Goal: Task Accomplishment & Management: Manage account settings

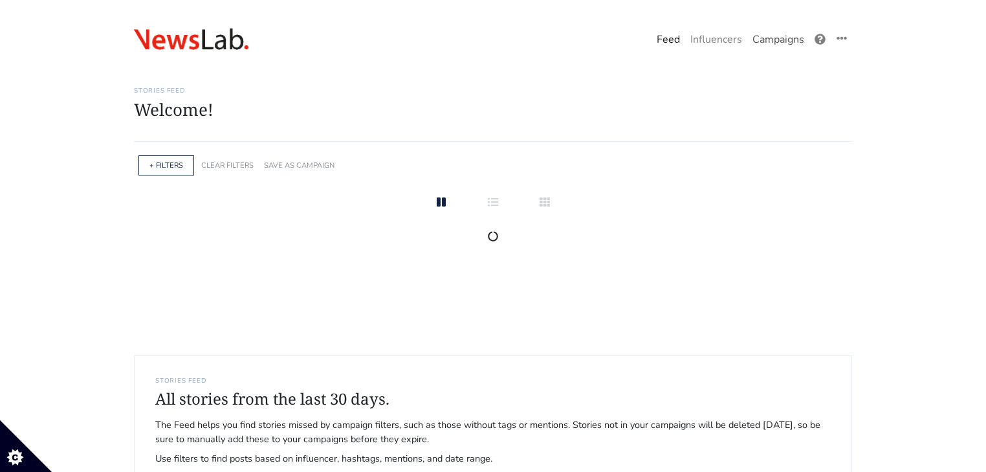
click at [776, 48] on link "Campaigns" at bounding box center [778, 40] width 62 height 26
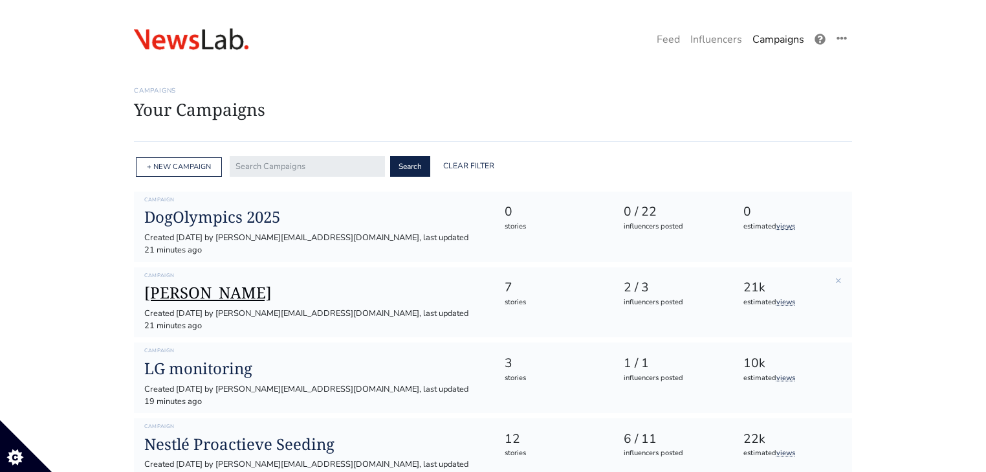
click at [232, 283] on h1 "[PERSON_NAME]" at bounding box center [313, 292] width 339 height 19
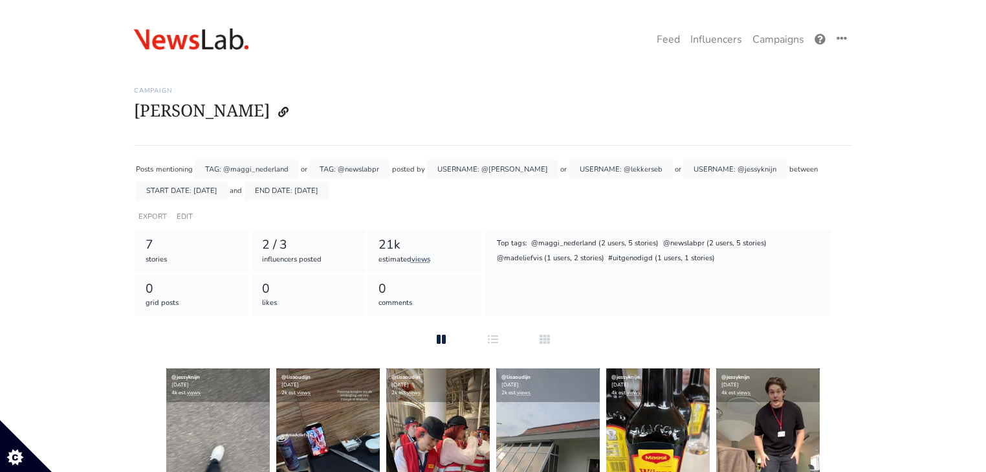
click at [188, 210] on div "EDIT" at bounding box center [184, 216] width 21 height 19
click at [186, 215] on link "EDIT" at bounding box center [185, 217] width 16 height 10
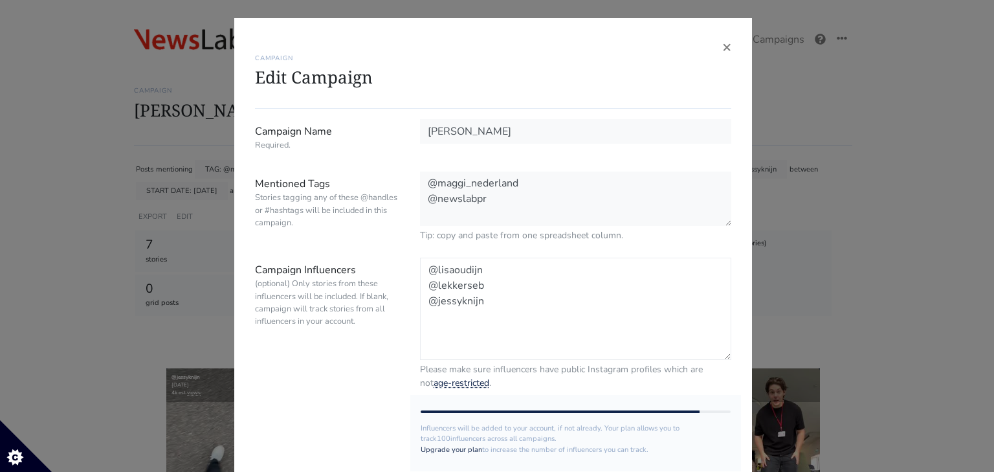
click at [524, 316] on textarea "@lisaoudijn @lekkerseb @jessyknijn" at bounding box center [575, 308] width 311 height 102
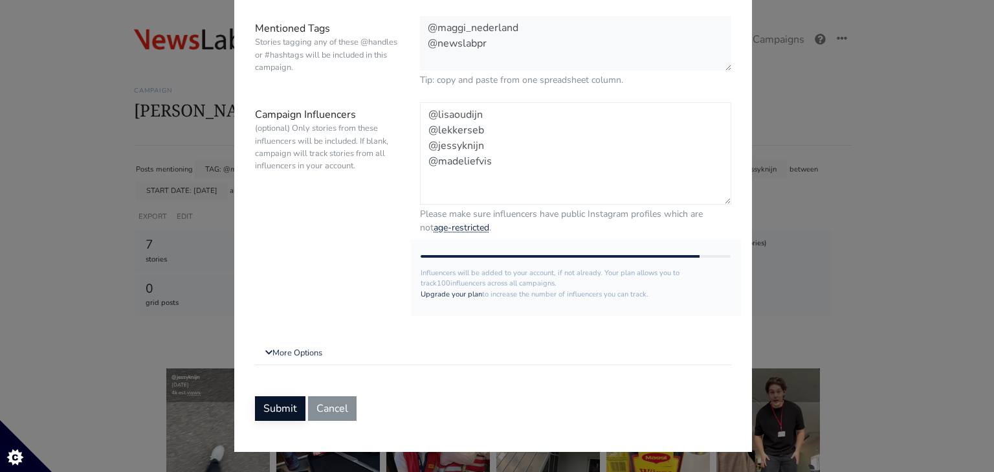
type textarea "@lisaoudijn @lekkerseb @jessyknijn @madeliefvis"
click at [267, 406] on button "Submit" at bounding box center [280, 407] width 50 height 25
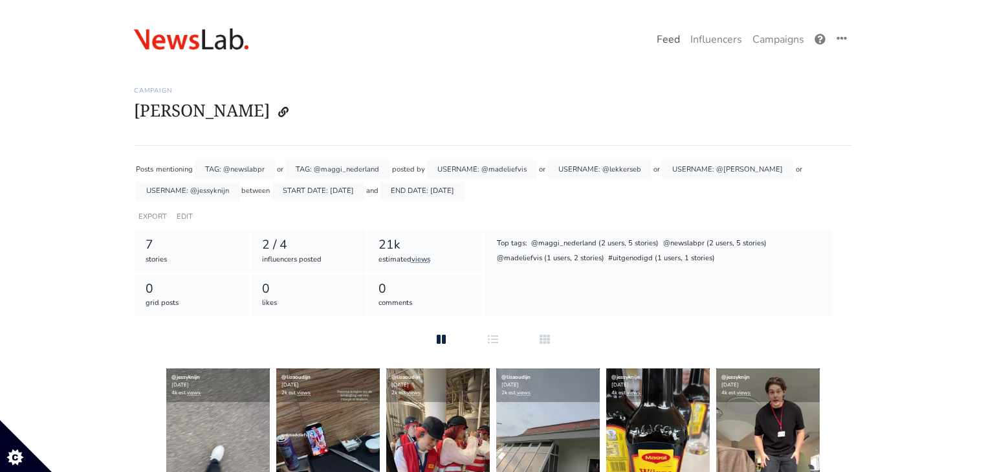
click at [672, 43] on link "Feed" at bounding box center [668, 40] width 34 height 26
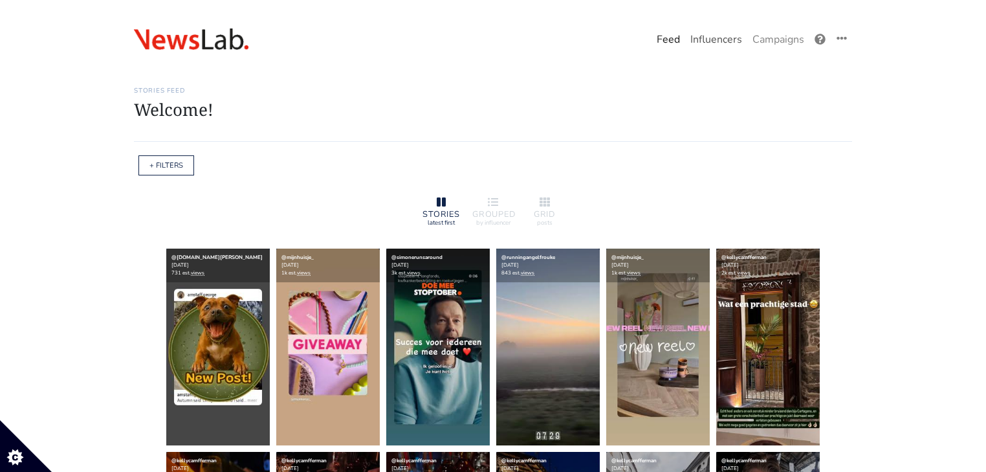
click at [709, 46] on link "Influencers" at bounding box center [716, 40] width 62 height 26
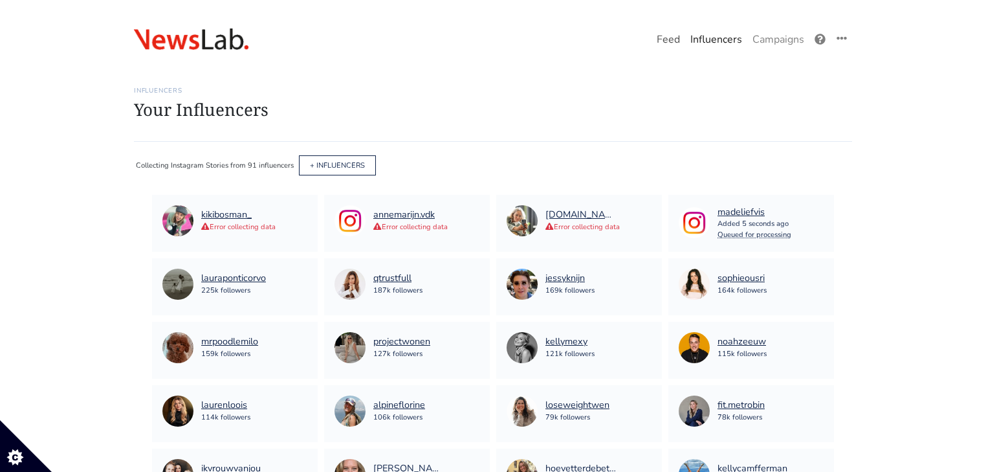
click at [683, 39] on link "Feed" at bounding box center [668, 40] width 34 height 26
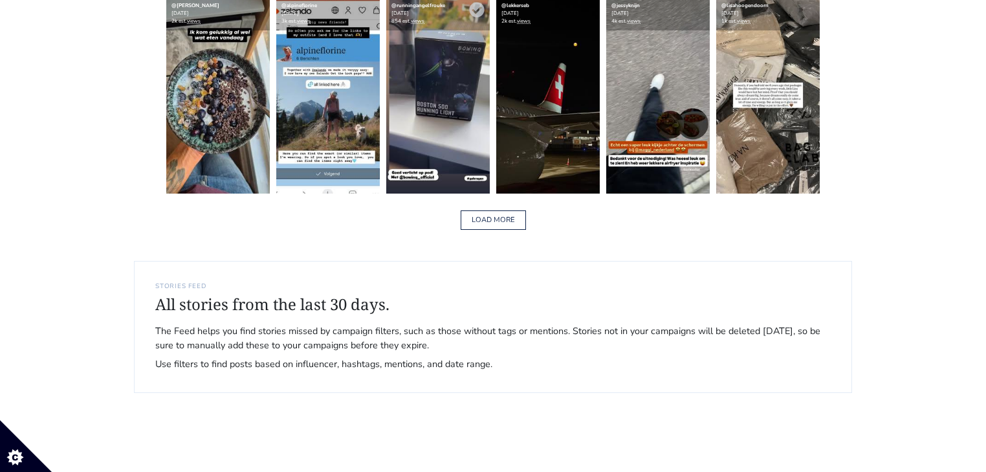
scroll to position [1967, 0]
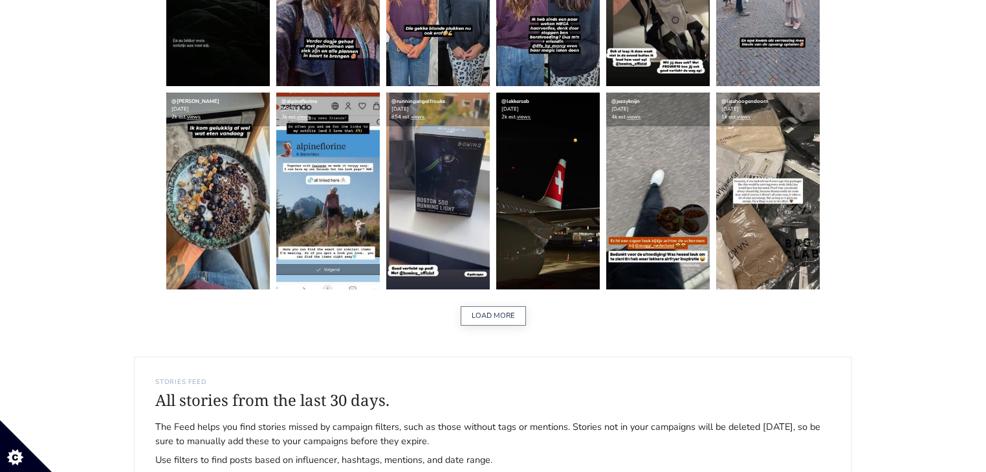
click at [479, 317] on button "LOAD MORE" at bounding box center [493, 316] width 65 height 20
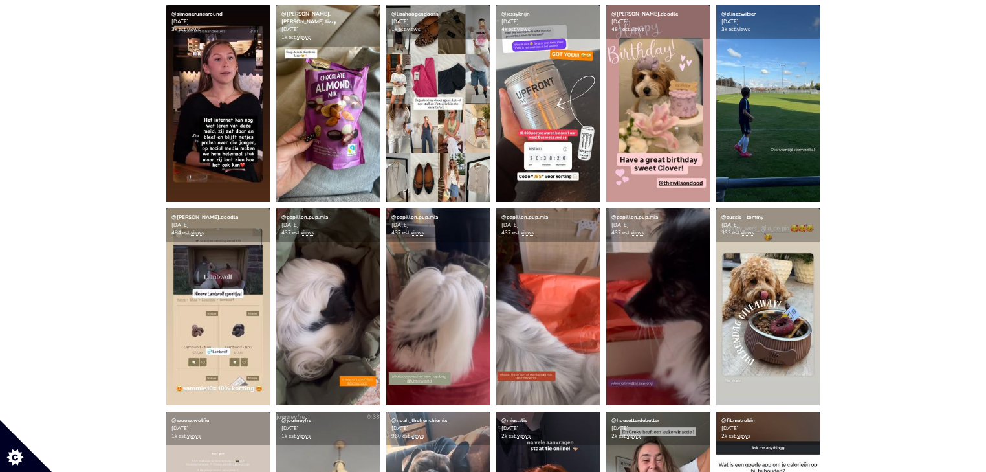
scroll to position [3881, 0]
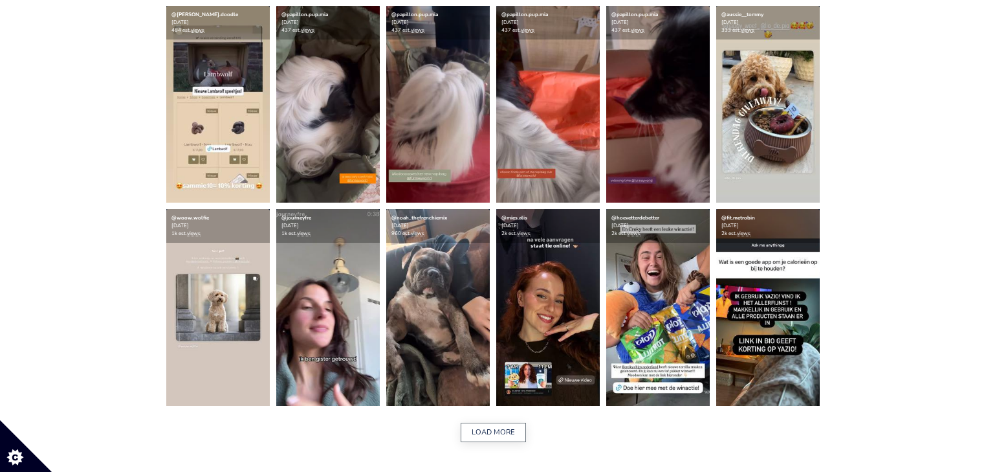
click at [499, 428] on button "LOAD MORE" at bounding box center [493, 432] width 65 height 20
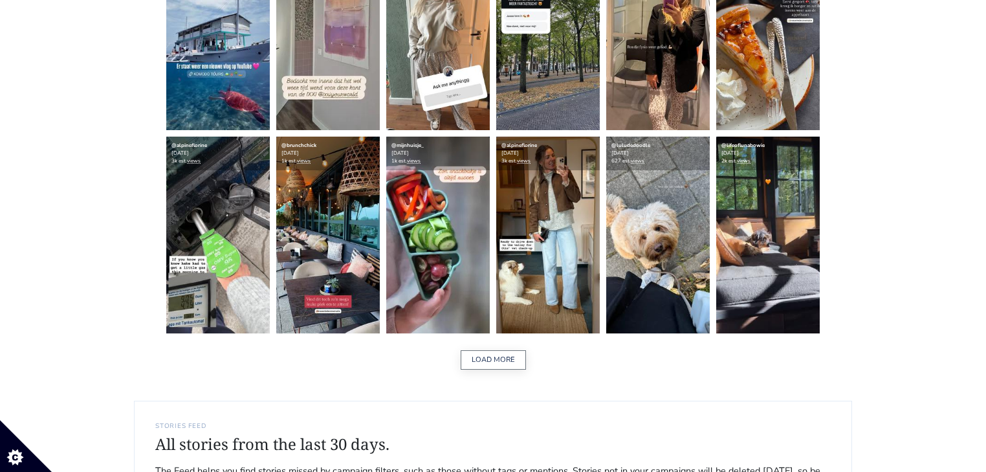
scroll to position [6003, 0]
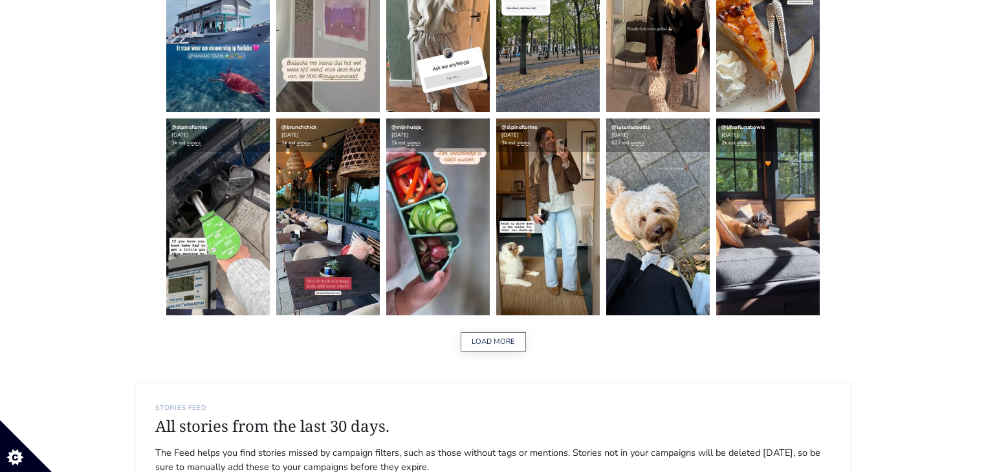
click at [483, 347] on button "LOAD MORE" at bounding box center [493, 342] width 65 height 20
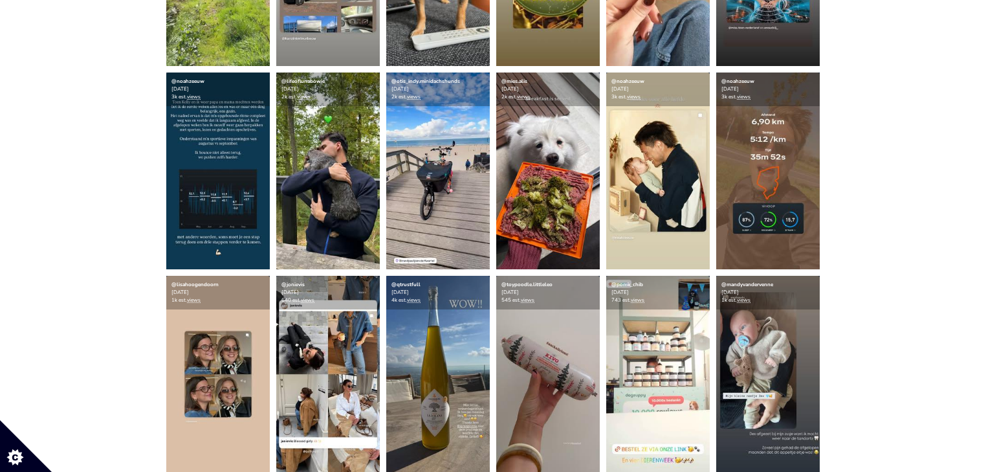
scroll to position [8021, 0]
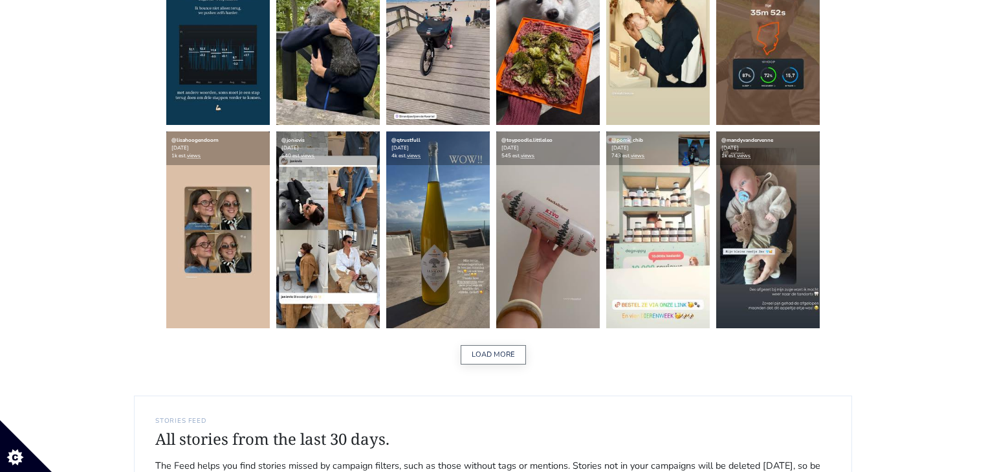
click at [519, 350] on button "LOAD MORE" at bounding box center [493, 355] width 65 height 20
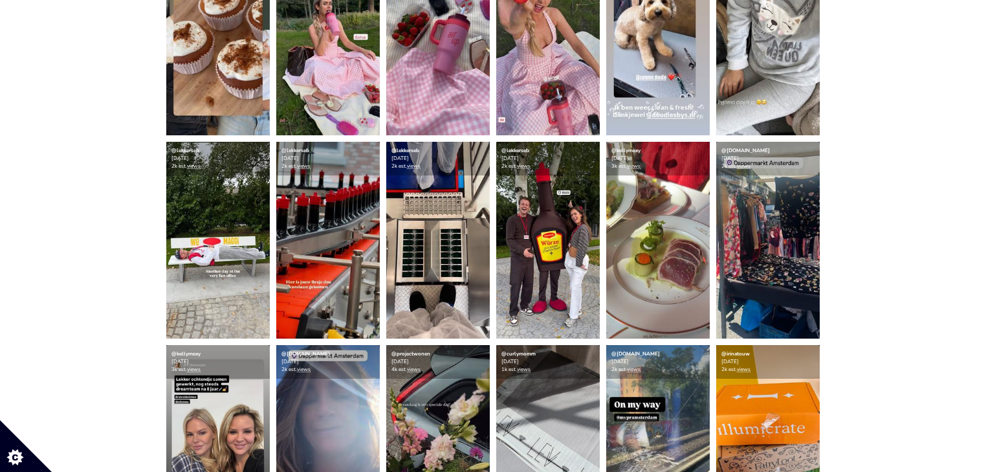
scroll to position [6572, 0]
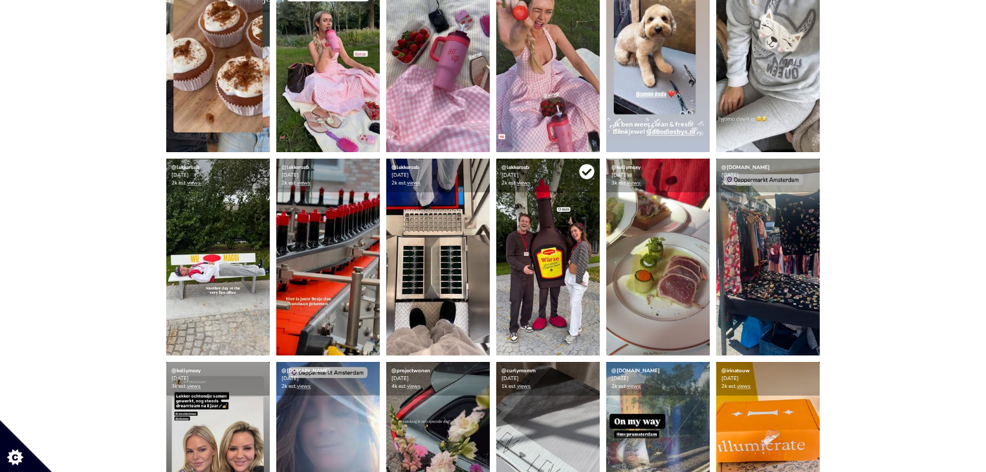
click at [583, 168] on icon at bounding box center [586, 171] width 15 height 15
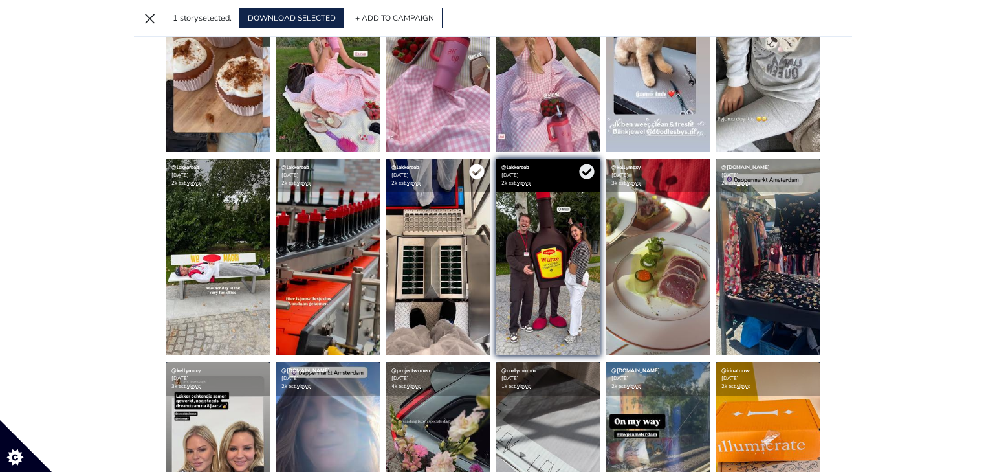
click at [478, 173] on icon at bounding box center [476, 171] width 15 height 15
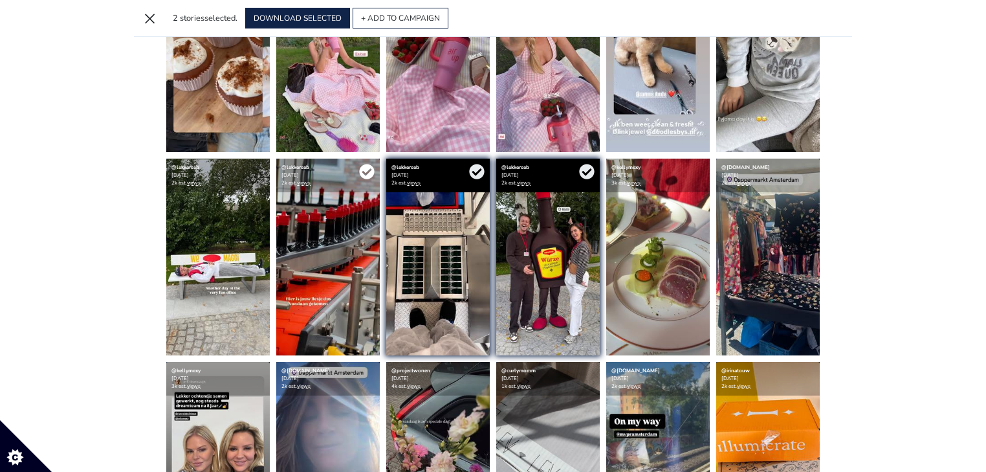
click at [365, 169] on icon at bounding box center [366, 171] width 15 height 15
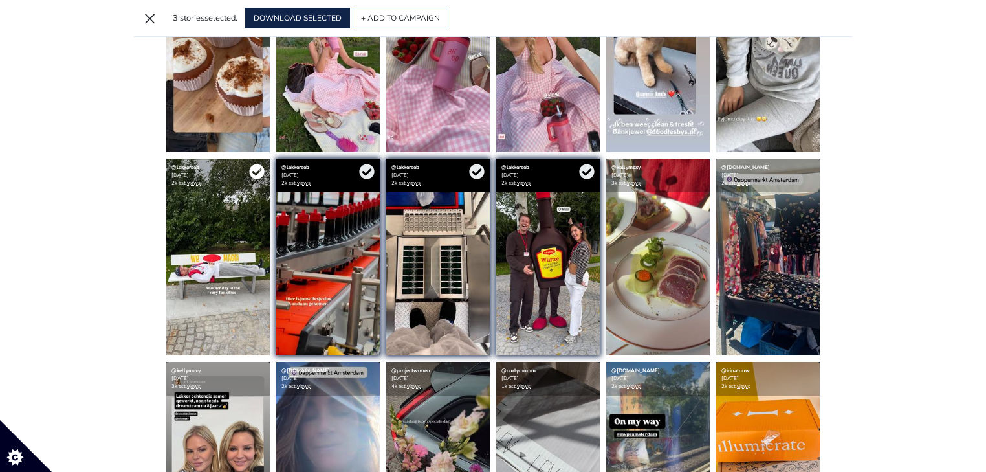
click at [255, 173] on icon at bounding box center [257, 172] width 16 height 16
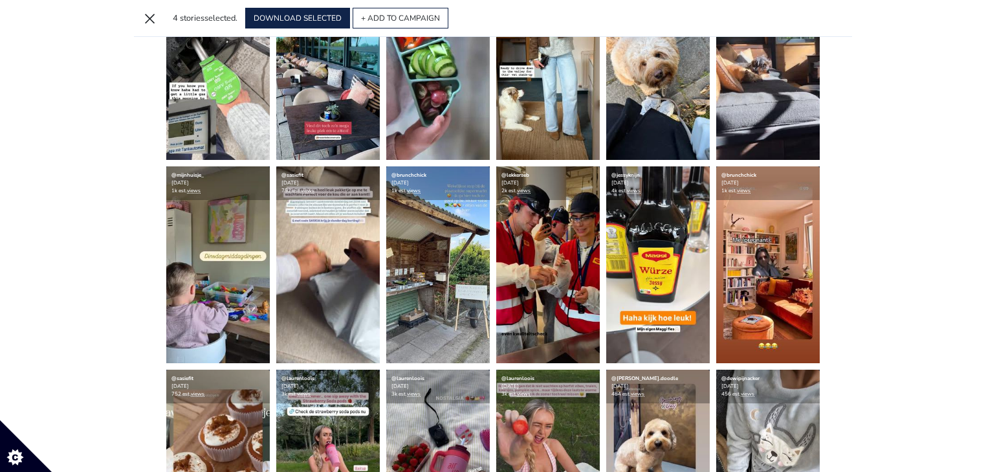
scroll to position [6122, 0]
click at [697, 186] on icon at bounding box center [697, 179] width 16 height 16
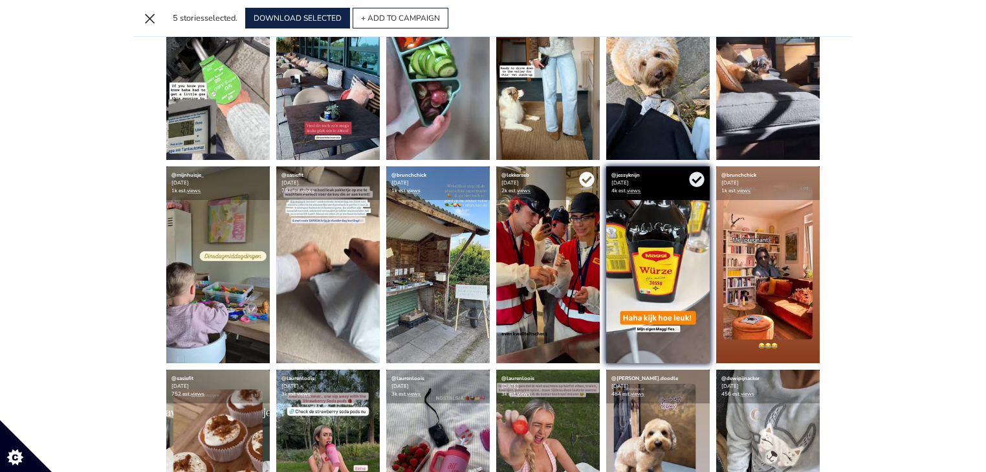
click at [587, 179] on icon at bounding box center [587, 179] width 16 height 16
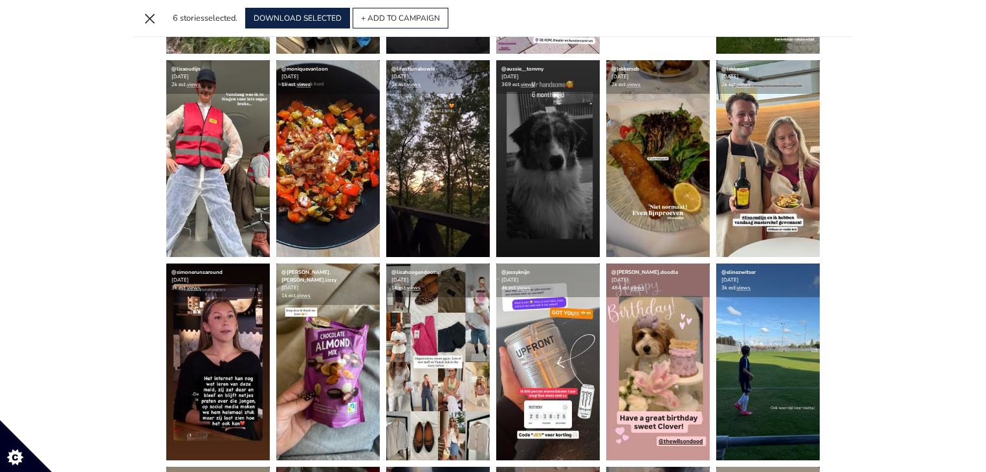
scroll to position [3276, 0]
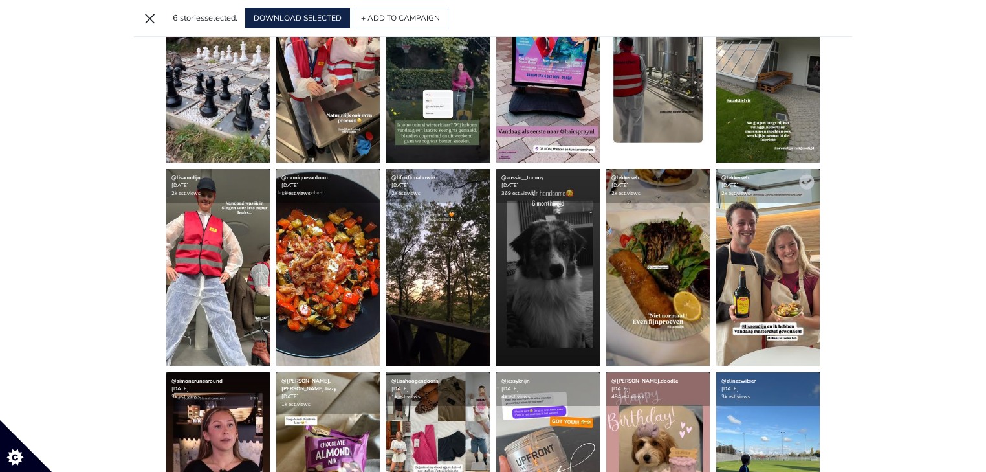
drag, startPoint x: 807, startPoint y: 180, endPoint x: 757, endPoint y: 180, distance: 49.8
click at [807, 180] on icon at bounding box center [806, 181] width 15 height 15
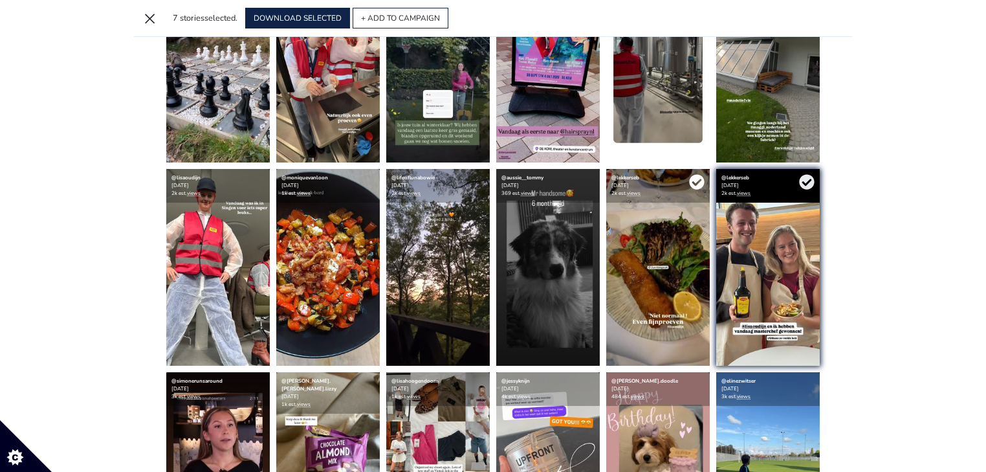
click at [697, 181] on icon at bounding box center [697, 182] width 16 height 16
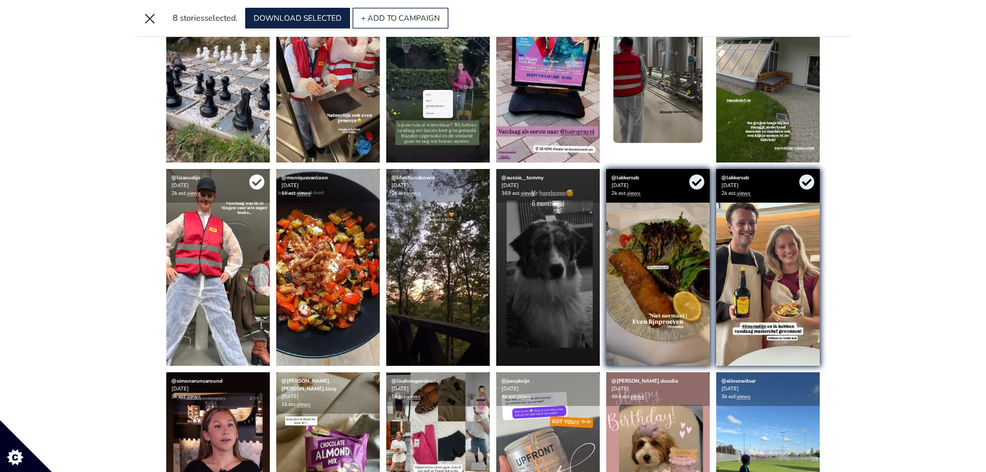
click at [256, 180] on icon at bounding box center [256, 181] width 15 height 15
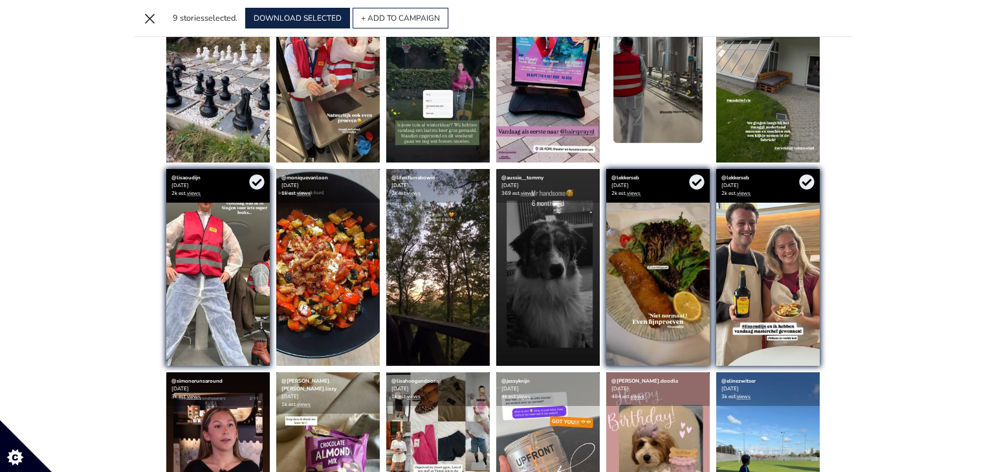
scroll to position [3121, 0]
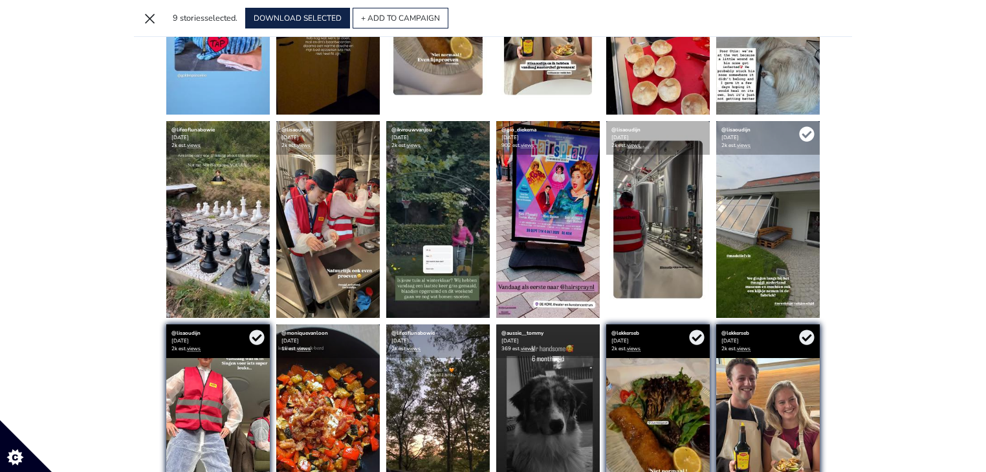
click at [805, 132] on icon at bounding box center [806, 133] width 15 height 15
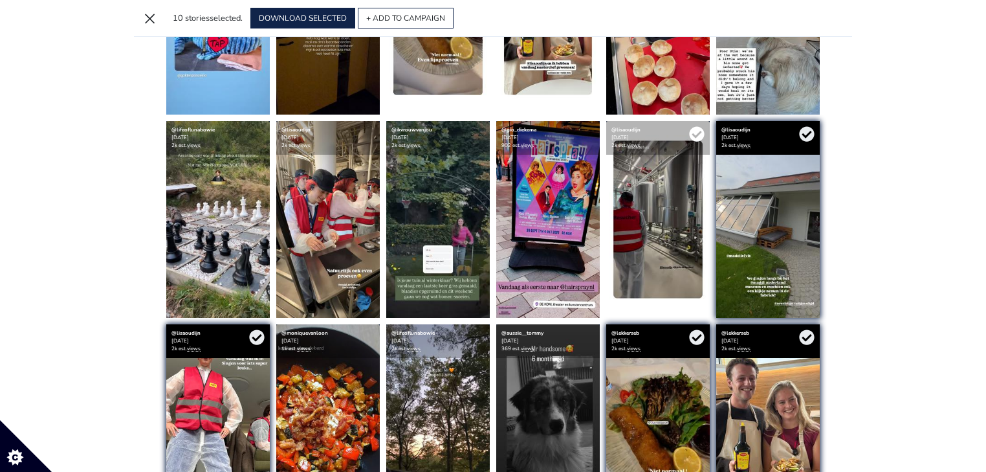
click at [696, 131] on icon at bounding box center [696, 133] width 15 height 15
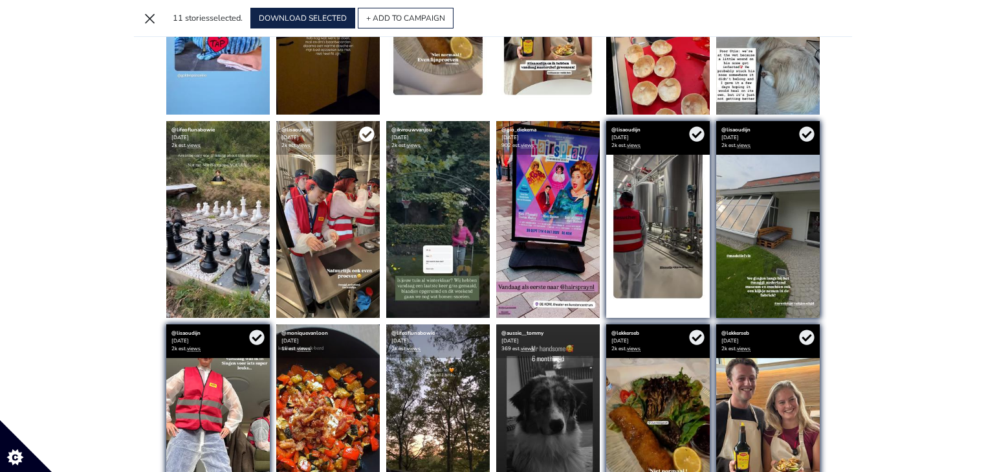
click at [366, 129] on icon at bounding box center [366, 133] width 15 height 15
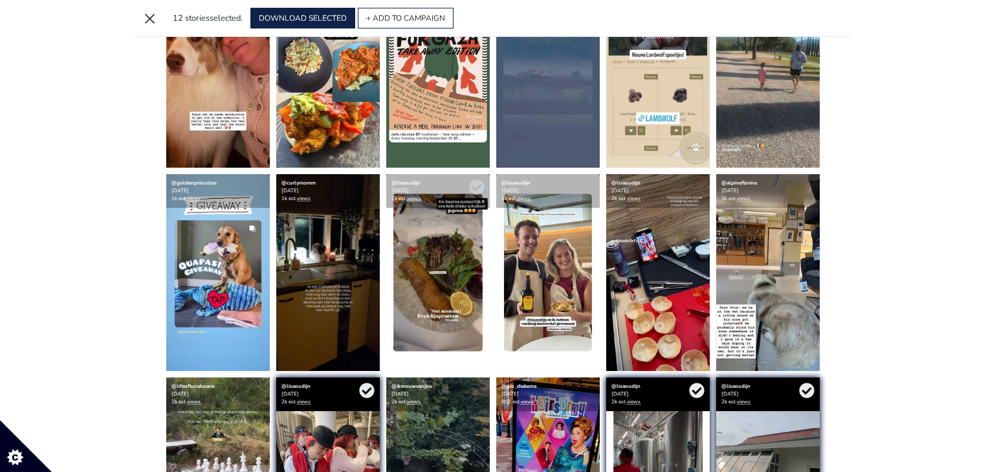
scroll to position [2862, 0]
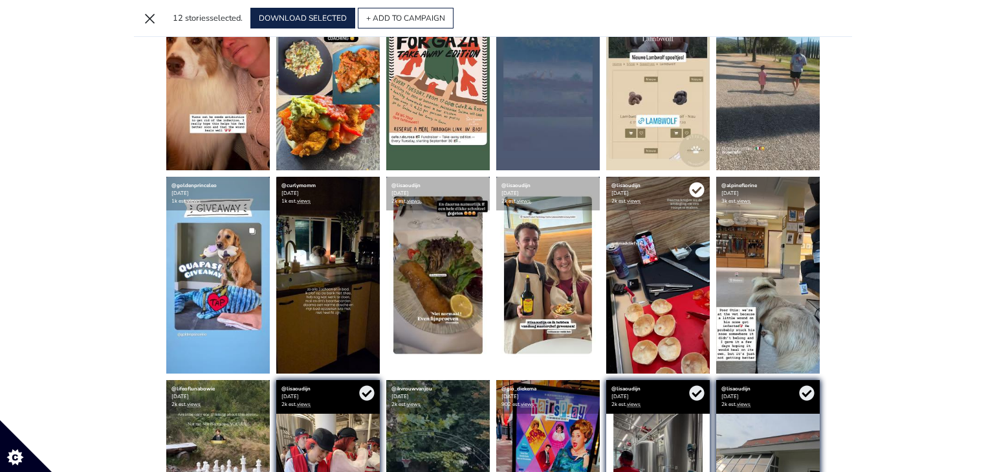
click at [692, 189] on icon at bounding box center [697, 190] width 16 height 16
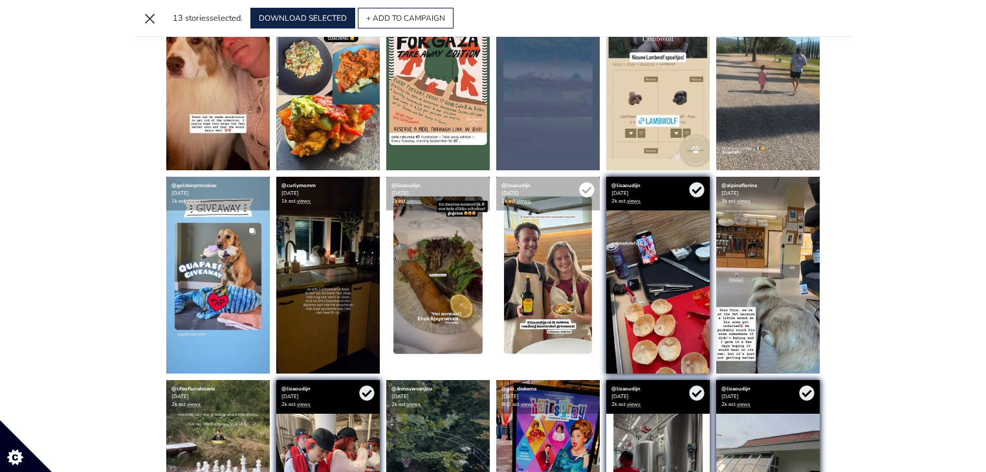
click at [585, 189] on icon at bounding box center [586, 189] width 15 height 15
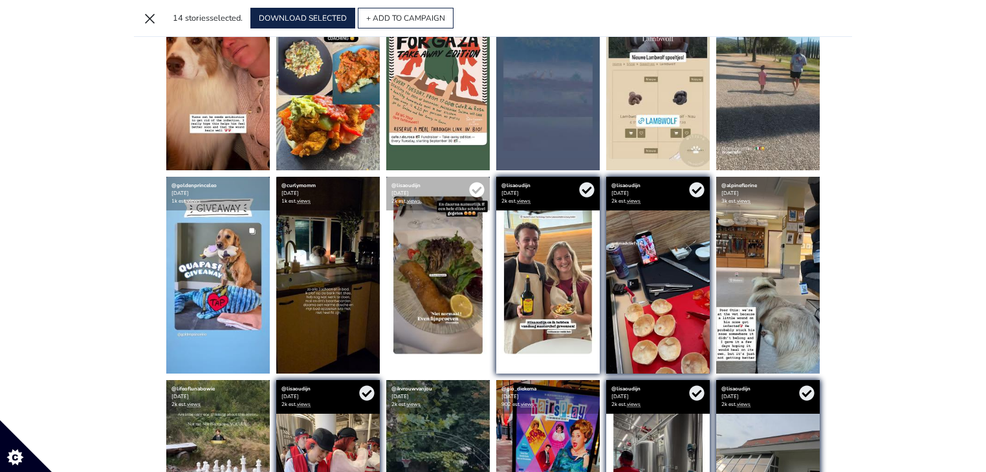
click at [478, 191] on icon at bounding box center [476, 189] width 15 height 15
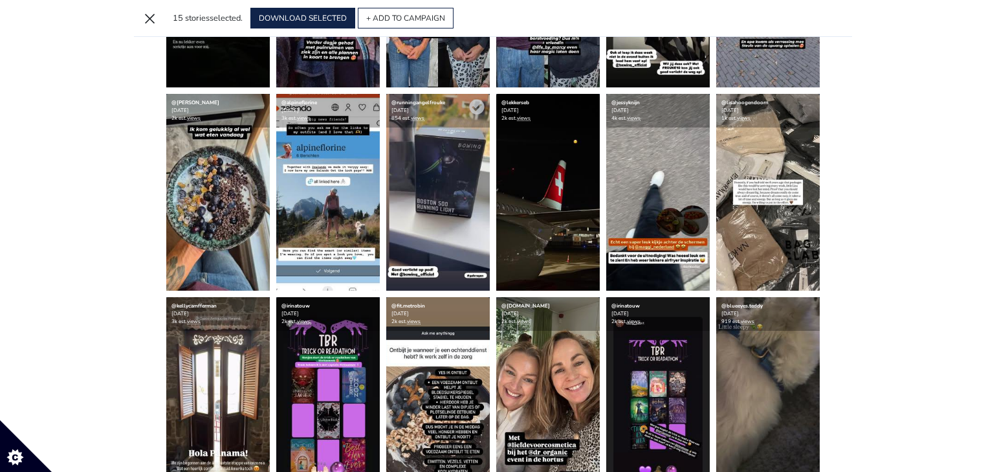
scroll to position [1775, 0]
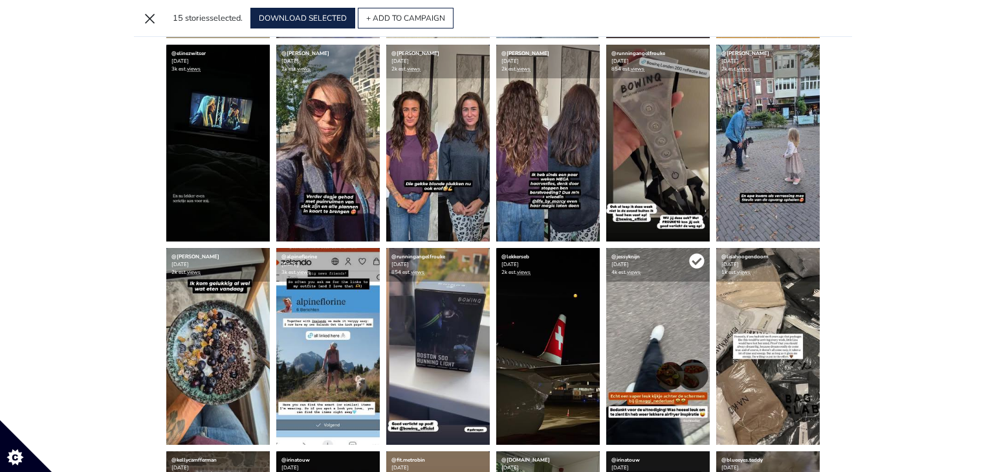
click at [697, 259] on icon at bounding box center [696, 260] width 15 height 15
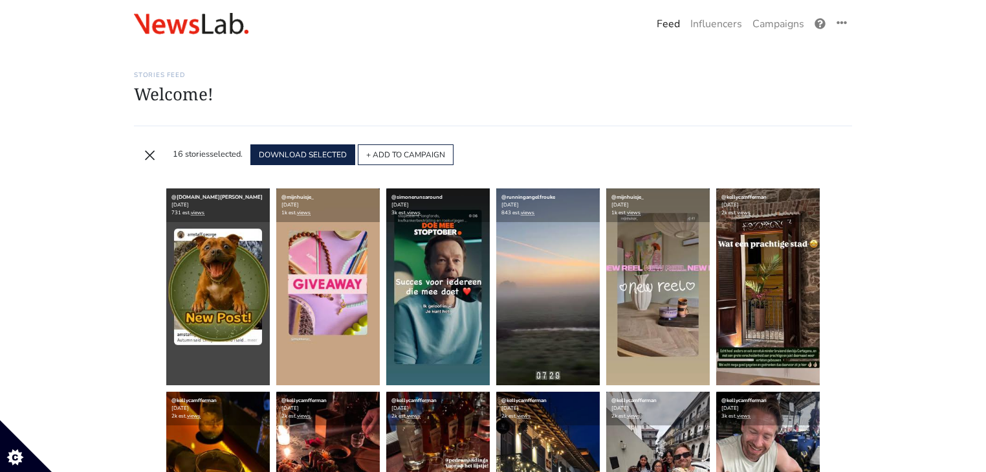
scroll to position [0, 0]
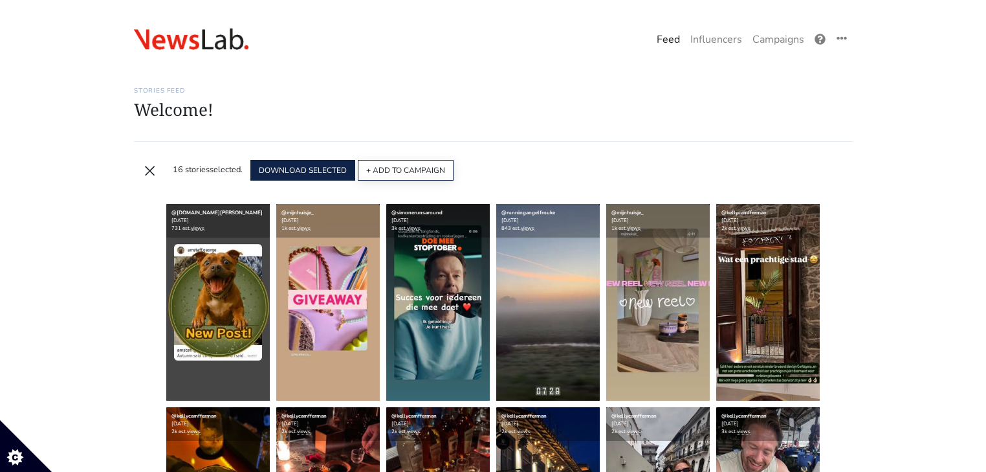
click at [398, 164] on button "+ ADD TO CAMPAIGN" at bounding box center [406, 170] width 96 height 21
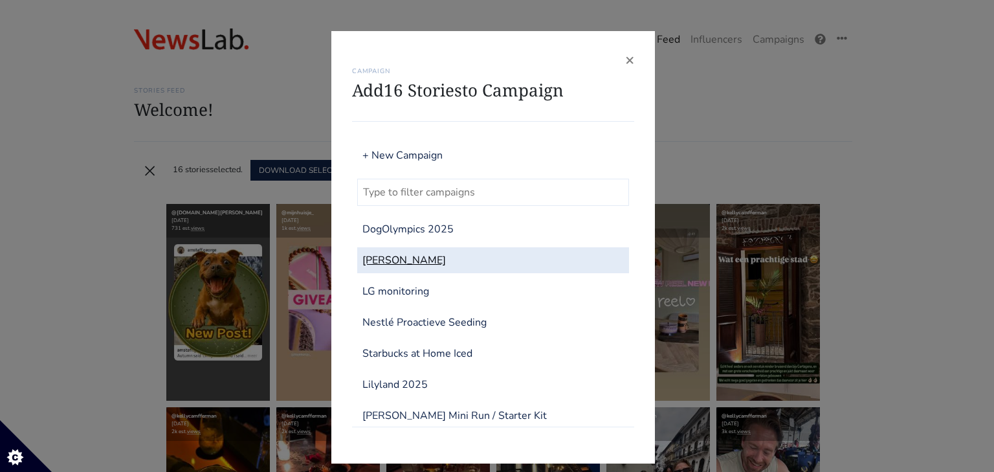
click at [417, 260] on link "[PERSON_NAME]" at bounding box center [493, 260] width 272 height 26
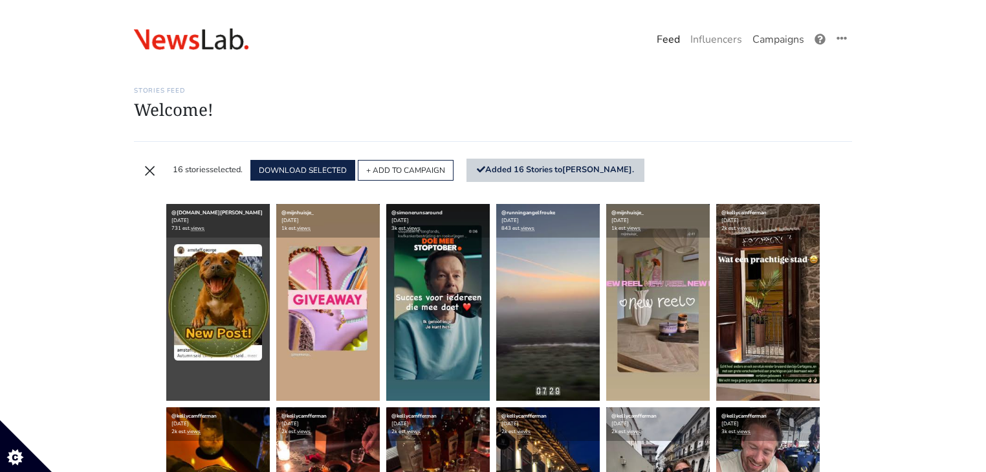
click at [789, 36] on link "Campaigns" at bounding box center [778, 40] width 62 height 26
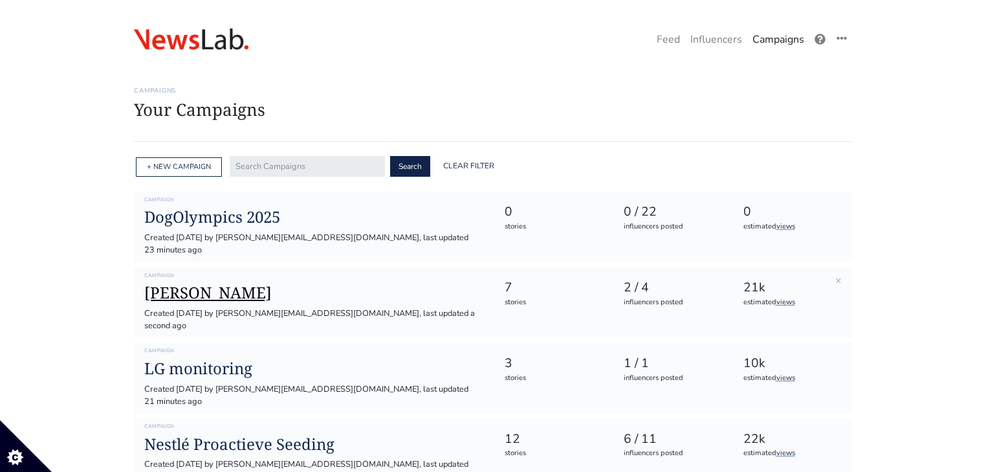
click at [215, 287] on h1 "[PERSON_NAME]" at bounding box center [313, 292] width 339 height 19
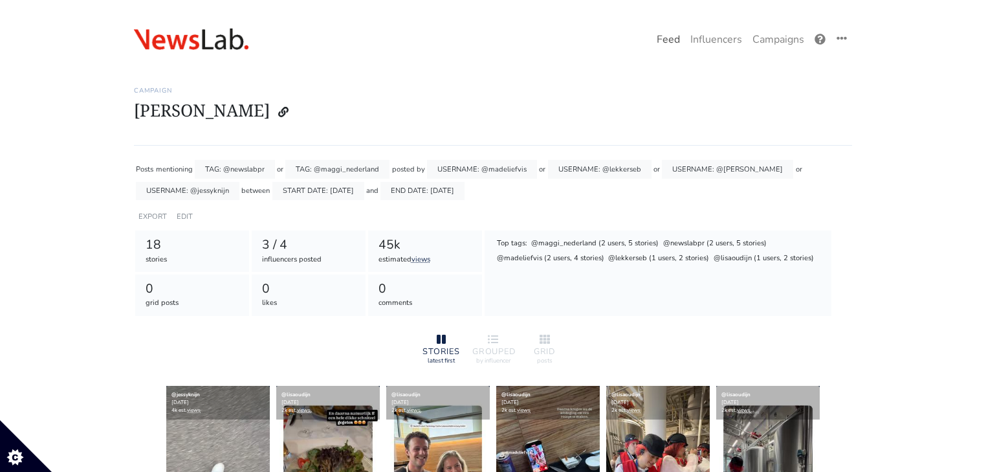
click at [667, 44] on link "Feed" at bounding box center [668, 40] width 34 height 26
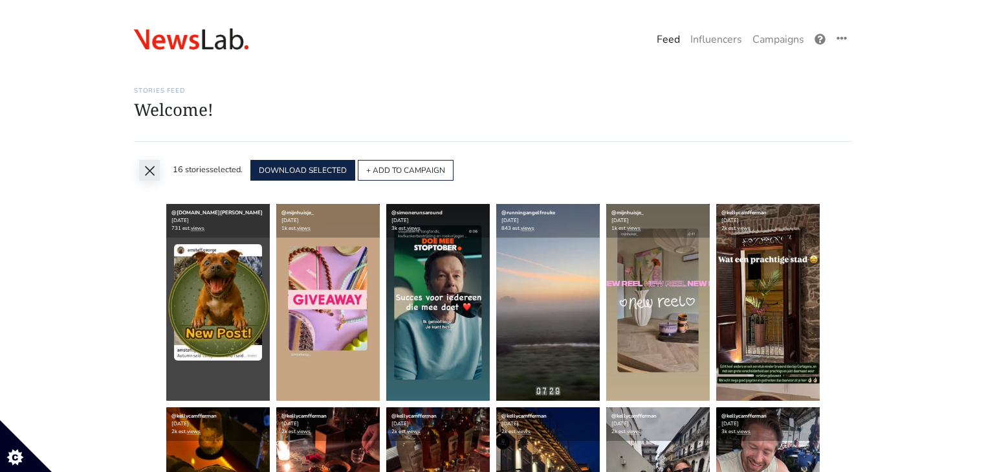
click at [147, 169] on button "×" at bounding box center [149, 170] width 21 height 21
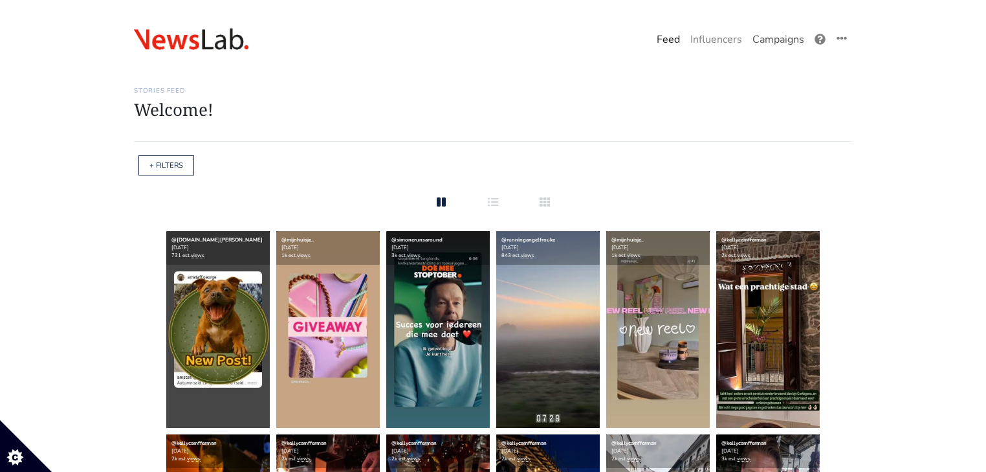
click at [776, 35] on link "Campaigns" at bounding box center [778, 40] width 62 height 26
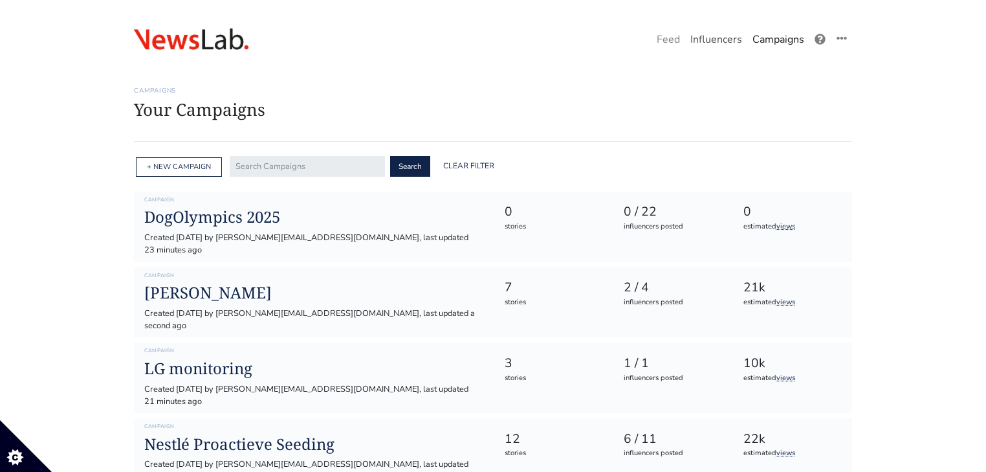
click at [709, 41] on link "Influencers" at bounding box center [716, 40] width 62 height 26
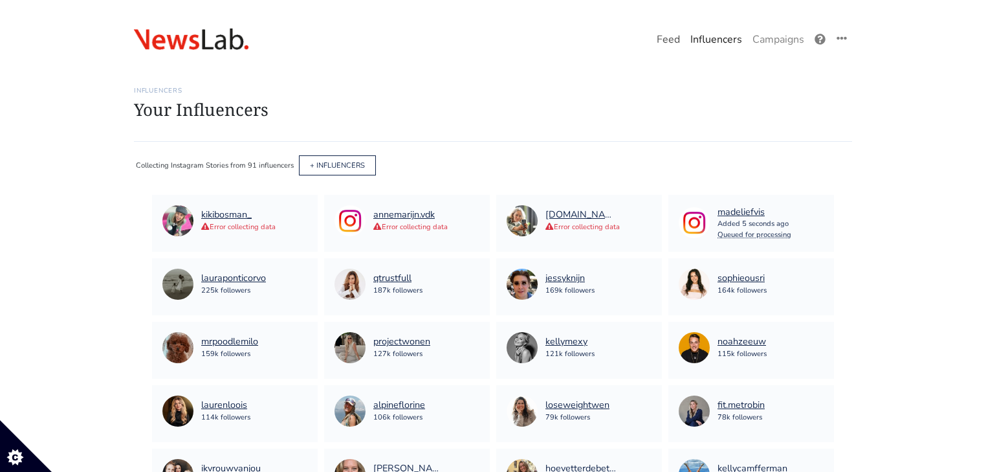
click at [673, 32] on link "Feed" at bounding box center [668, 40] width 34 height 26
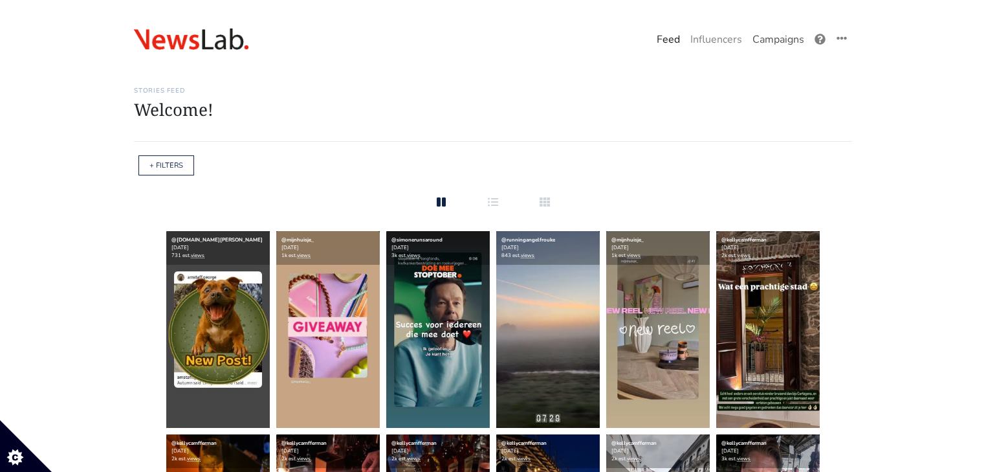
click at [749, 30] on link "Campaigns" at bounding box center [778, 40] width 62 height 26
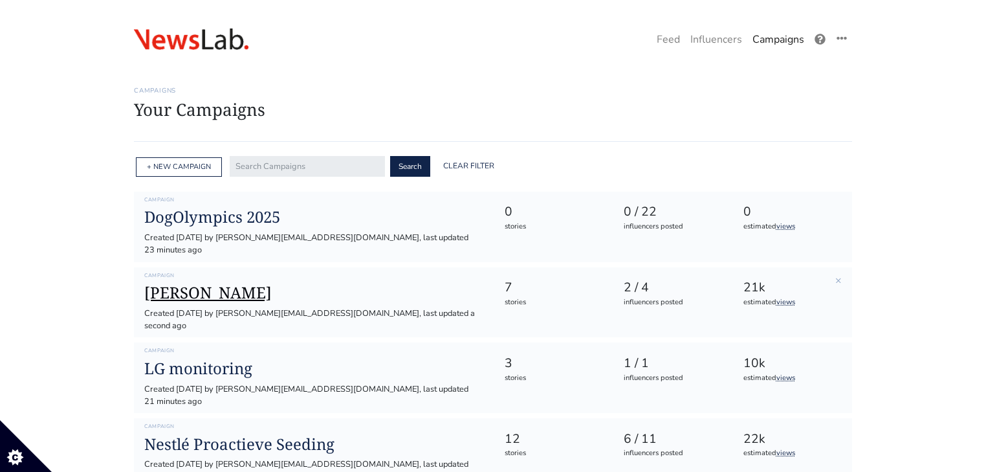
click at [232, 283] on h1 "[PERSON_NAME]" at bounding box center [313, 292] width 339 height 19
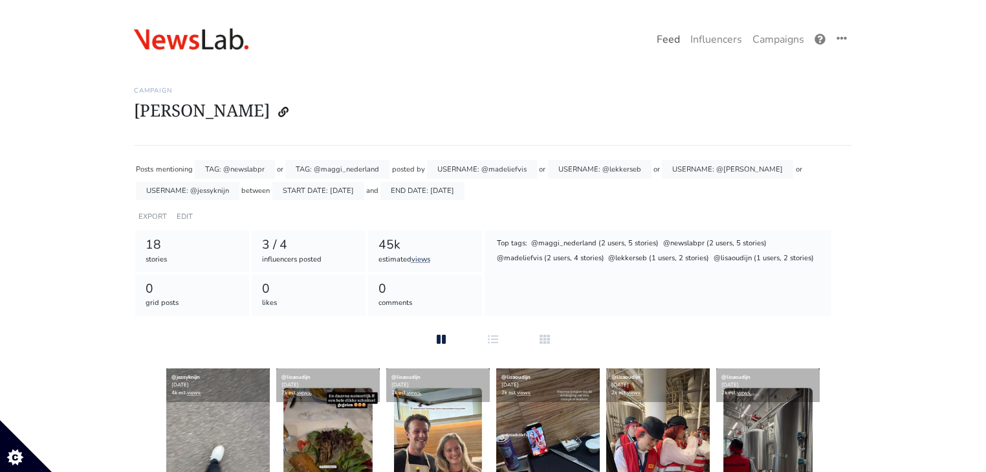
click at [673, 49] on link "Feed" at bounding box center [668, 40] width 34 height 26
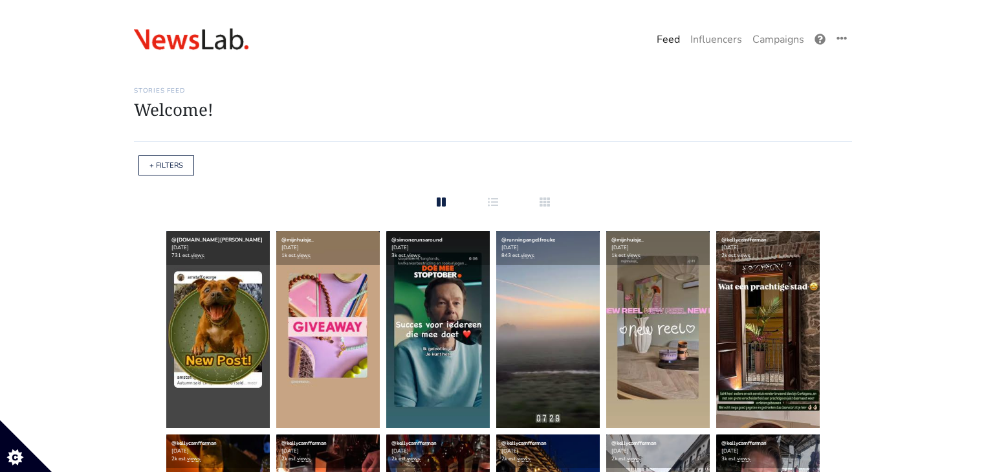
click at [673, 49] on link "Feed" at bounding box center [668, 40] width 34 height 26
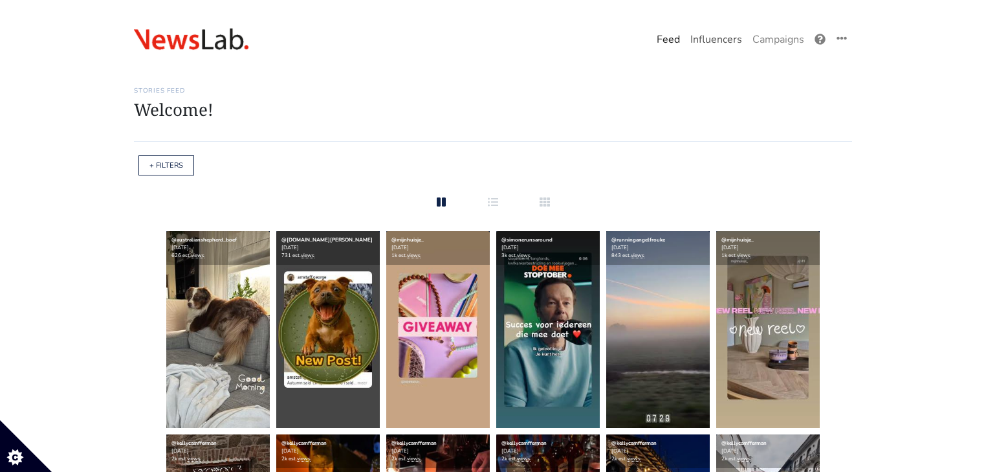
click at [719, 36] on link "Influencers" at bounding box center [716, 40] width 62 height 26
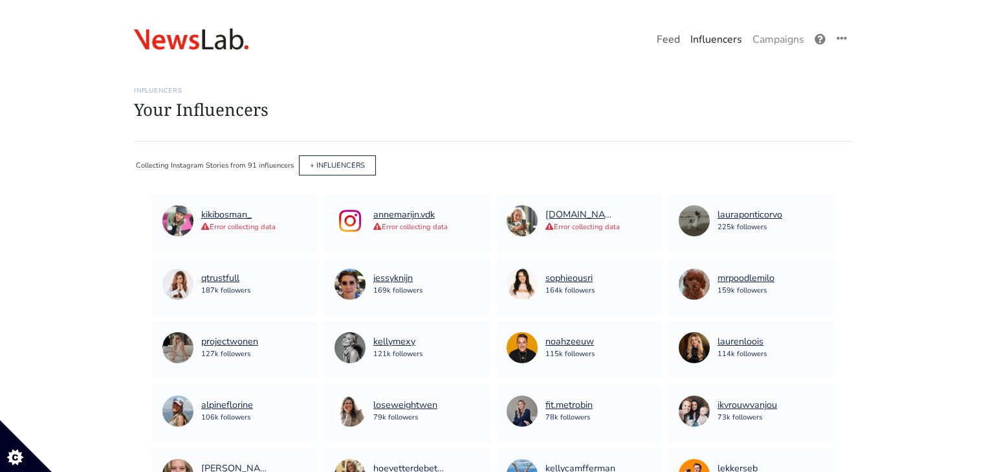
click at [655, 37] on link "Feed" at bounding box center [668, 40] width 34 height 26
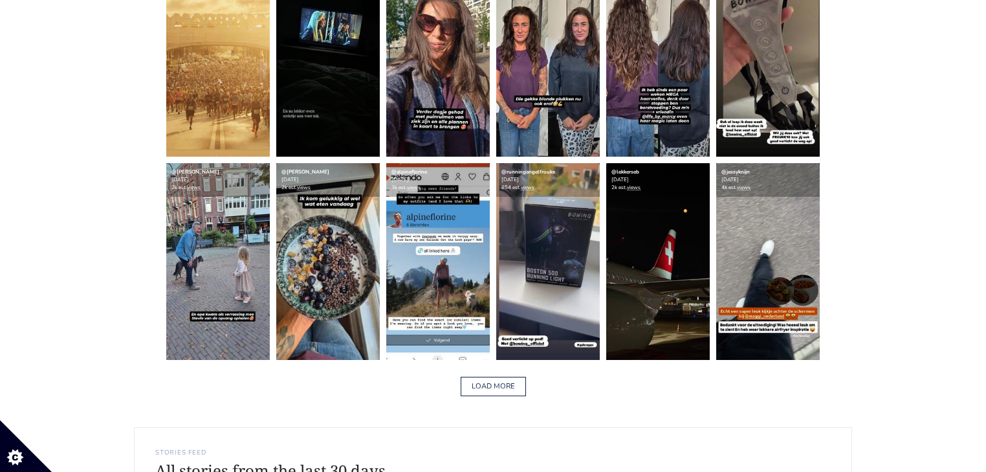
scroll to position [2070, 0]
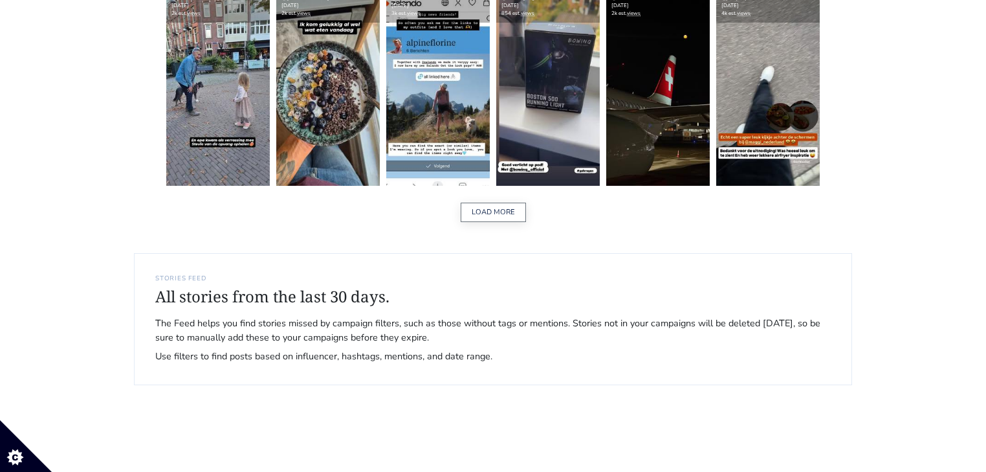
click at [512, 214] on button "LOAD MORE" at bounding box center [493, 212] width 65 height 20
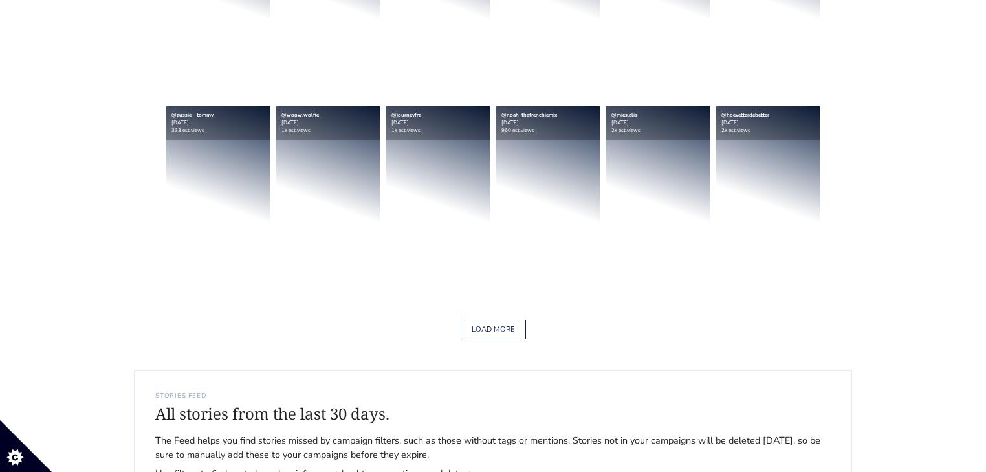
scroll to position [3985, 0]
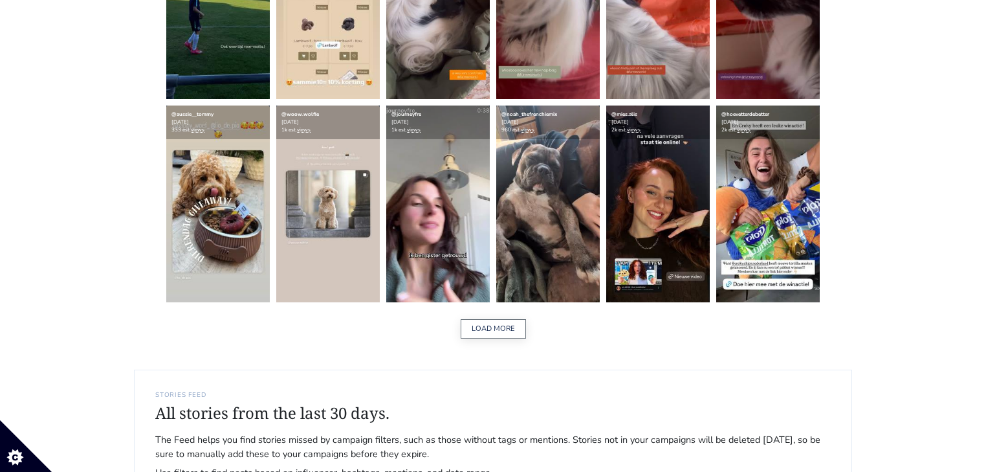
click at [492, 319] on button "LOAD MORE" at bounding box center [493, 329] width 65 height 20
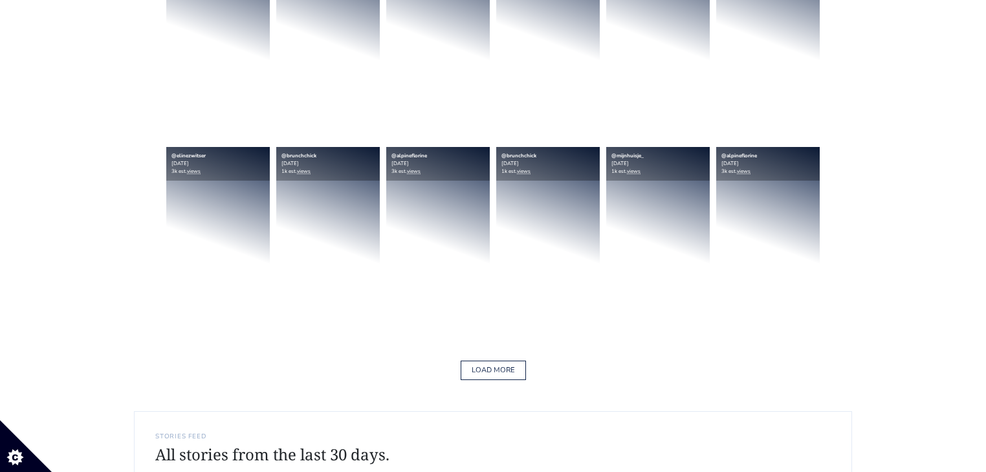
scroll to position [6055, 0]
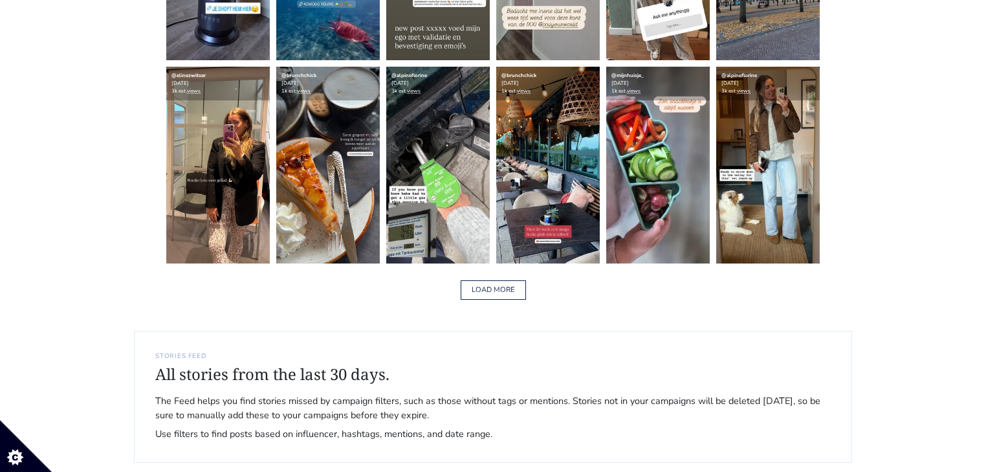
click at [494, 300] on div "LOAD MORE" at bounding box center [493, 290] width 718 height 41
click at [494, 290] on button "LOAD MORE" at bounding box center [493, 290] width 65 height 20
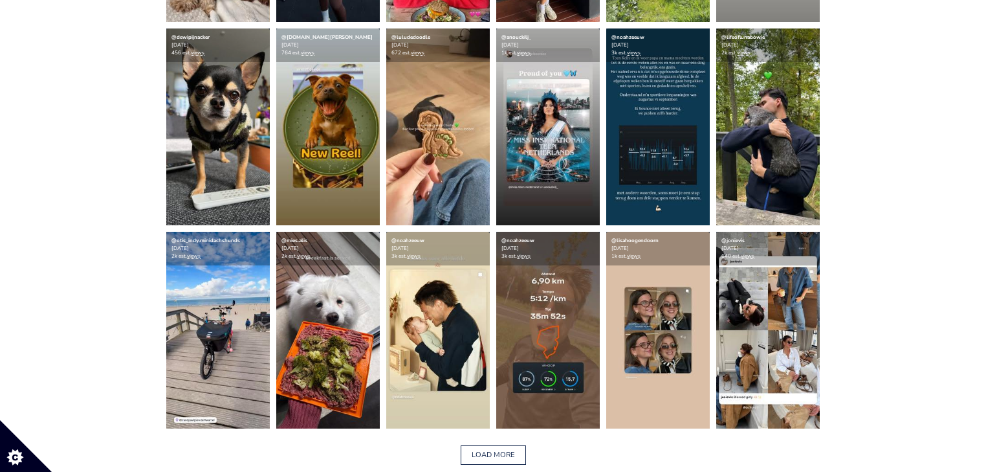
scroll to position [8014, 0]
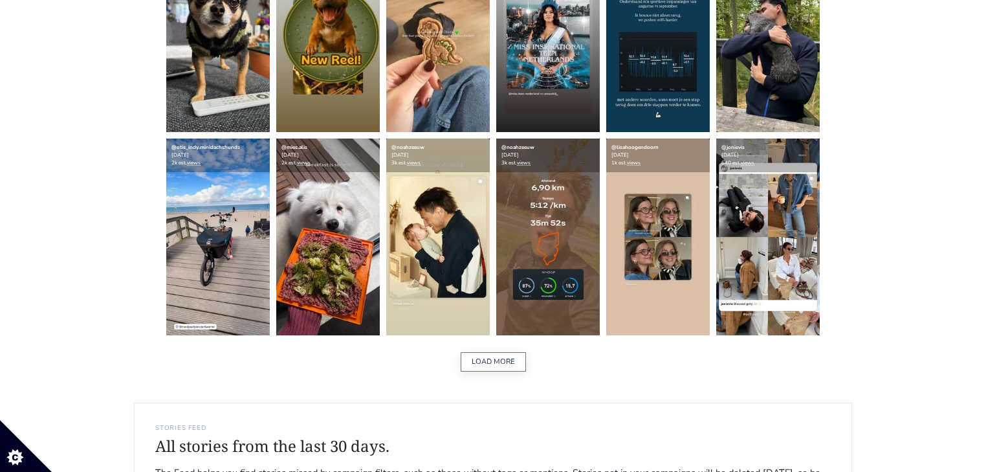
click at [503, 354] on button "LOAD MORE" at bounding box center [493, 362] width 65 height 20
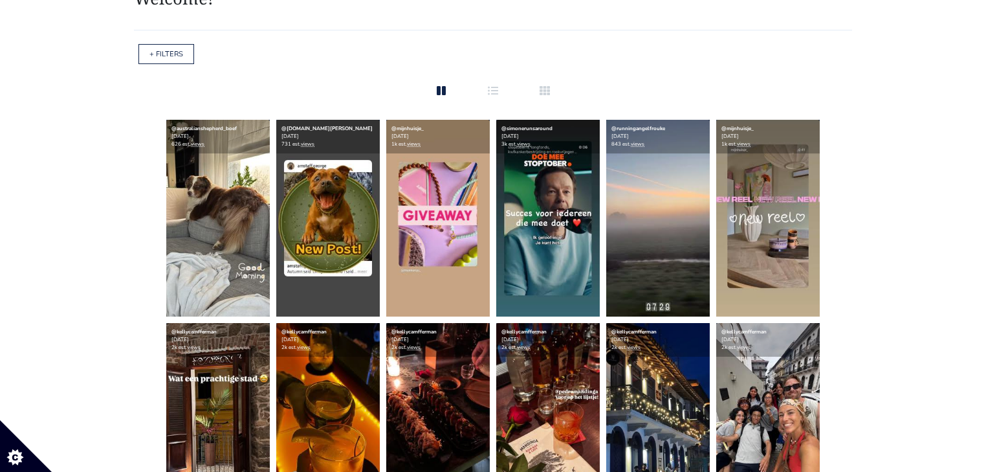
scroll to position [0, 0]
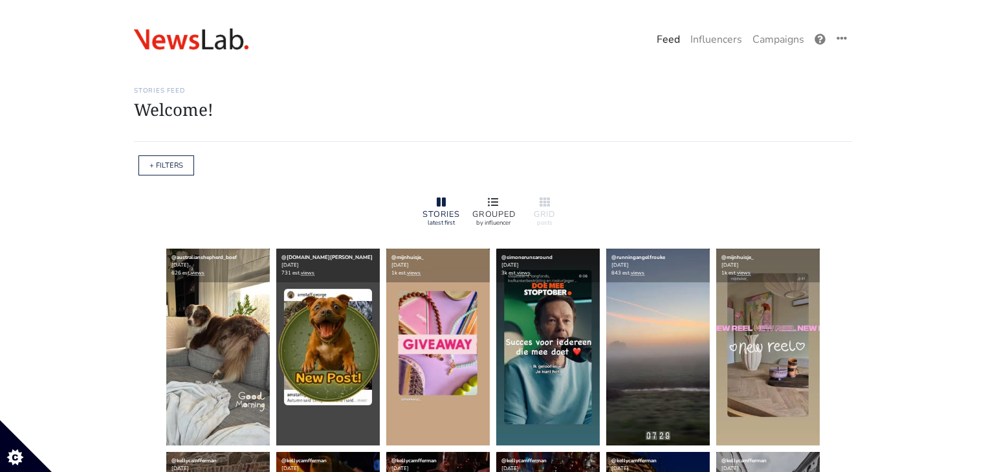
click at [511, 196] on div at bounding box center [492, 203] width 41 height 16
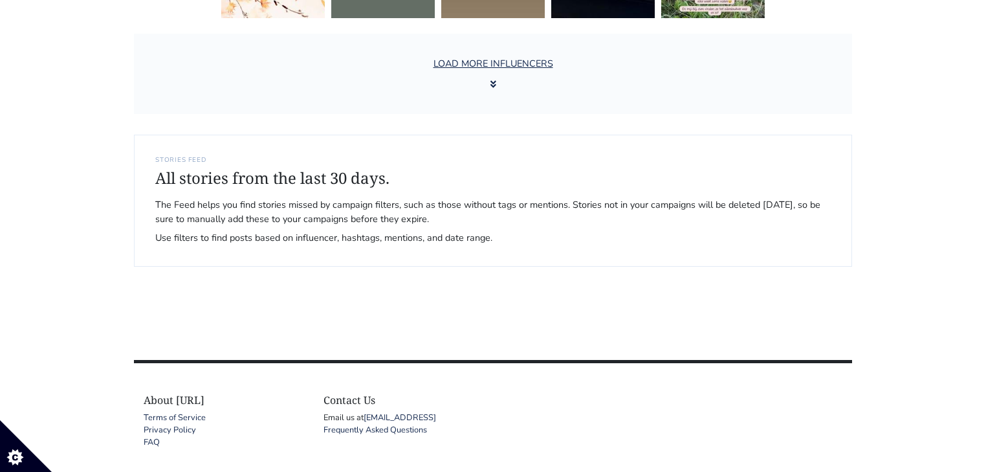
scroll to position [2359, 0]
click at [518, 73] on button "LOAD MORE INFLUENCERS" at bounding box center [493, 73] width 135 height 49
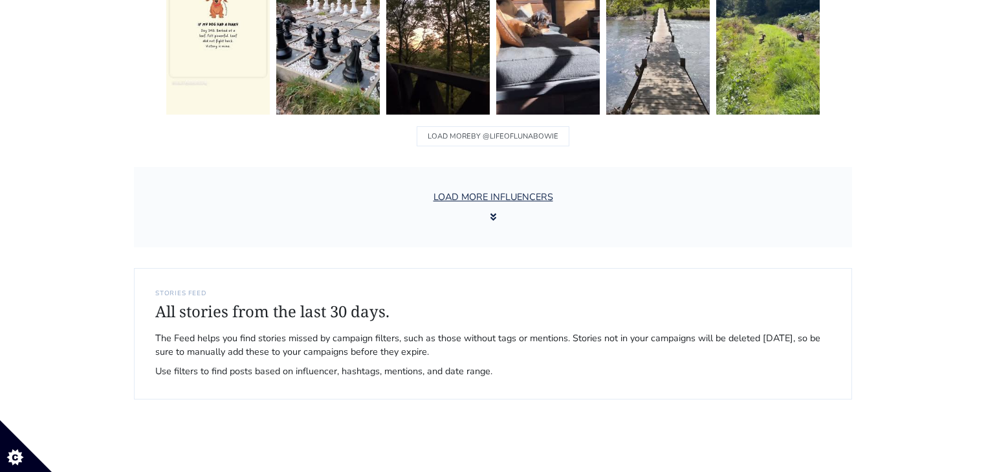
scroll to position [4438, 0]
click at [475, 228] on div "LOAD MORE INFLUENCERS" at bounding box center [493, 208] width 718 height 80
click at [475, 221] on button "LOAD MORE INFLUENCERS" at bounding box center [493, 207] width 135 height 49
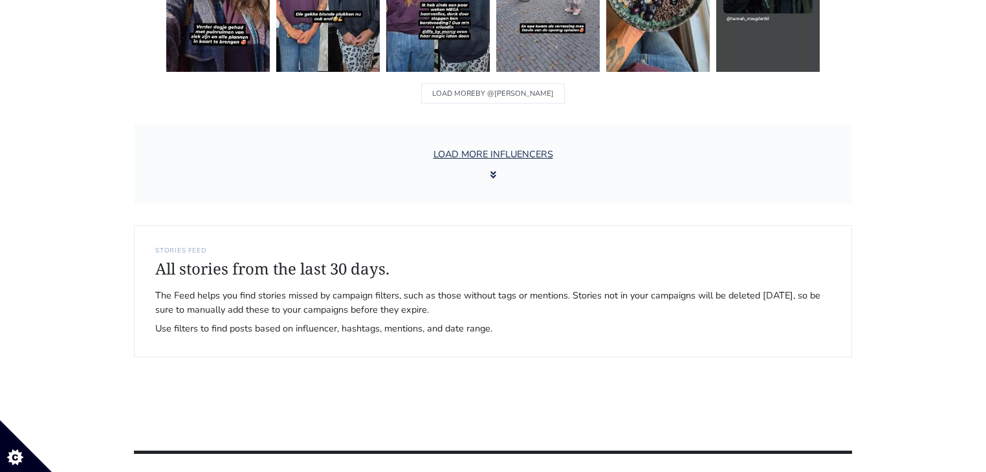
scroll to position [6694, 0]
click at [481, 157] on button "LOAD MORE INFLUENCERS" at bounding box center [493, 164] width 135 height 49
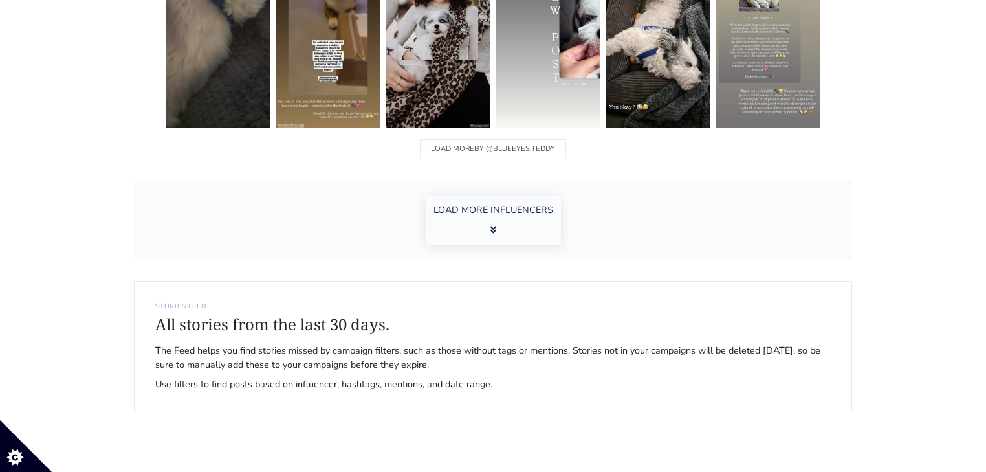
scroll to position [8853, 0]
click at [481, 217] on button "LOAD MORE INFLUENCERS" at bounding box center [493, 219] width 135 height 49
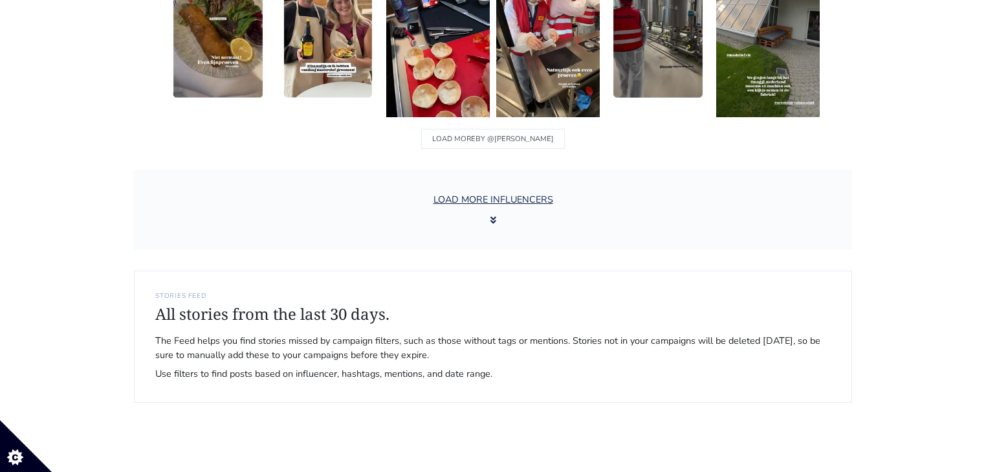
scroll to position [11076, 0]
click at [455, 184] on button "LOAD MORE INFLUENCERS" at bounding box center [493, 208] width 135 height 49
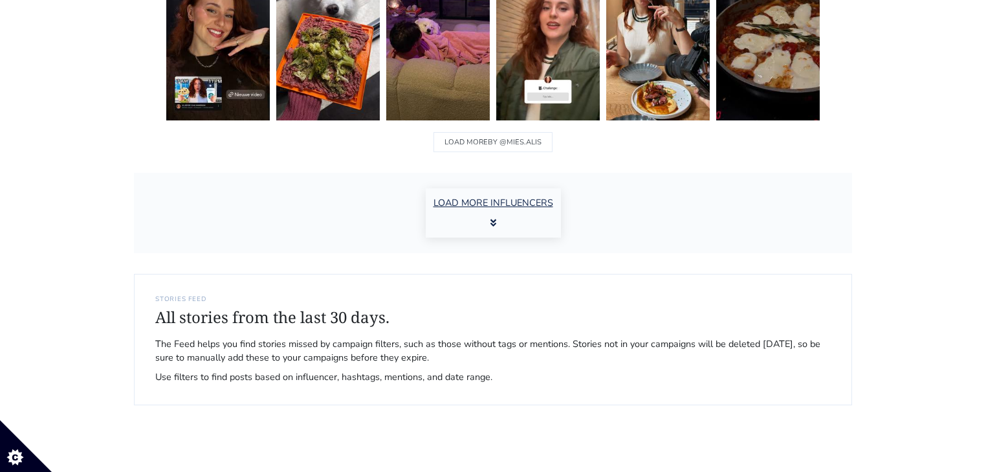
scroll to position [13250, 0]
click at [474, 194] on button "LOAD MORE INFLUENCERS" at bounding box center [493, 212] width 135 height 49
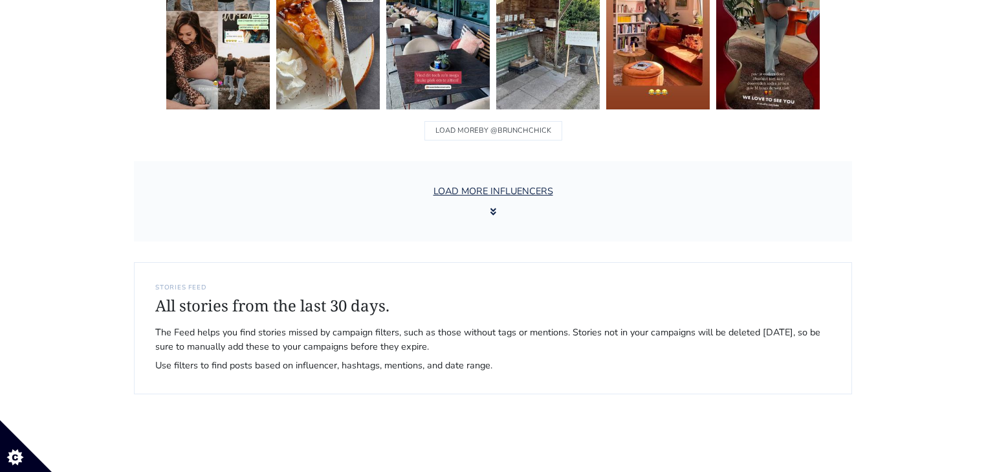
scroll to position [15476, 0]
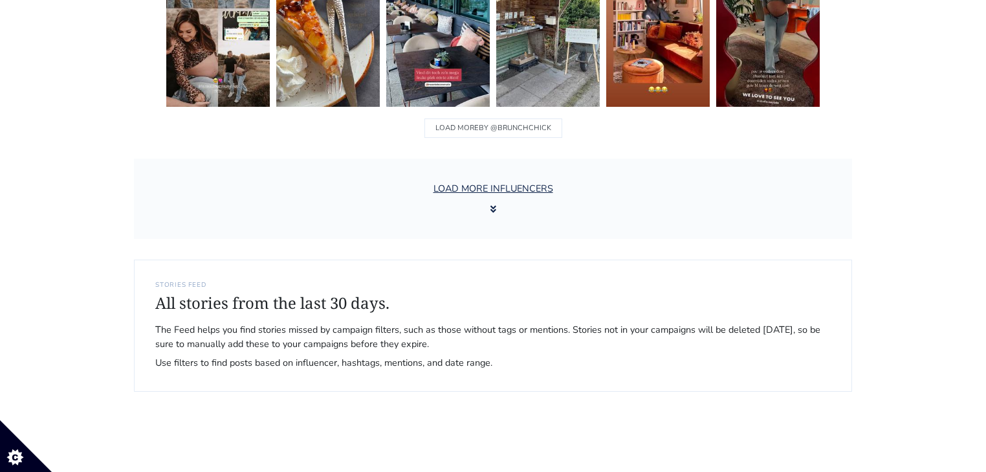
click at [475, 212] on div "LOAD MORE INFLUENCERS" at bounding box center [493, 198] width 718 height 80
click at [475, 197] on button "LOAD MORE INFLUENCERS" at bounding box center [493, 198] width 135 height 49
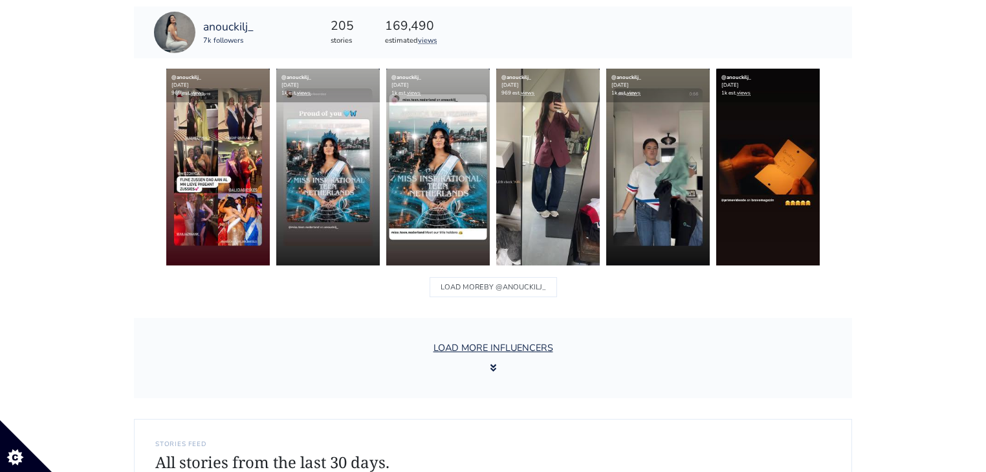
scroll to position [17709, 0]
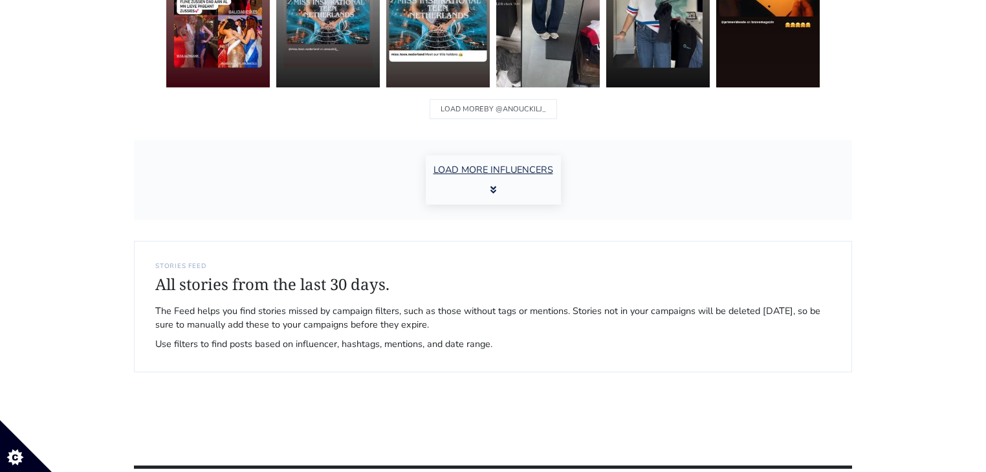
click at [496, 169] on button "LOAD MORE INFLUENCERS" at bounding box center [493, 179] width 135 height 49
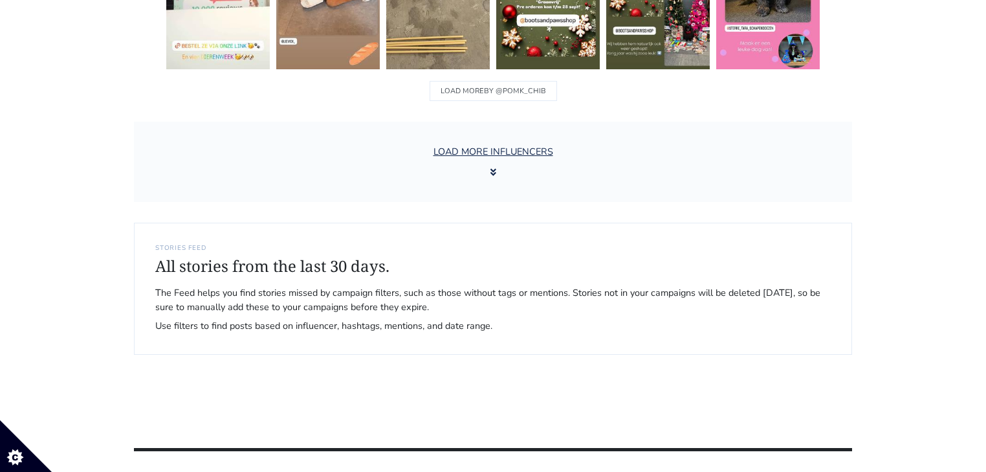
scroll to position [19959, 0]
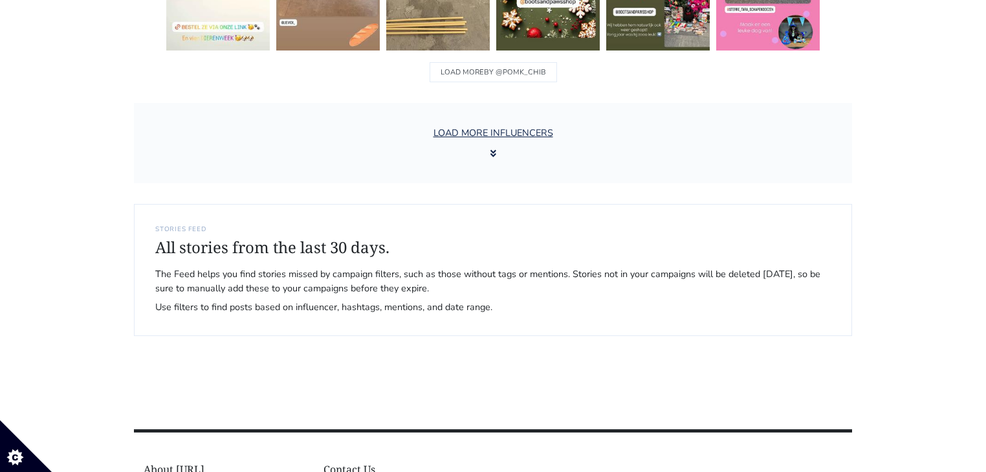
click at [485, 155] on div "LOAD MORE INFLUENCERS" at bounding box center [493, 143] width 718 height 80
click at [485, 150] on button "LOAD MORE INFLUENCERS" at bounding box center [493, 142] width 135 height 49
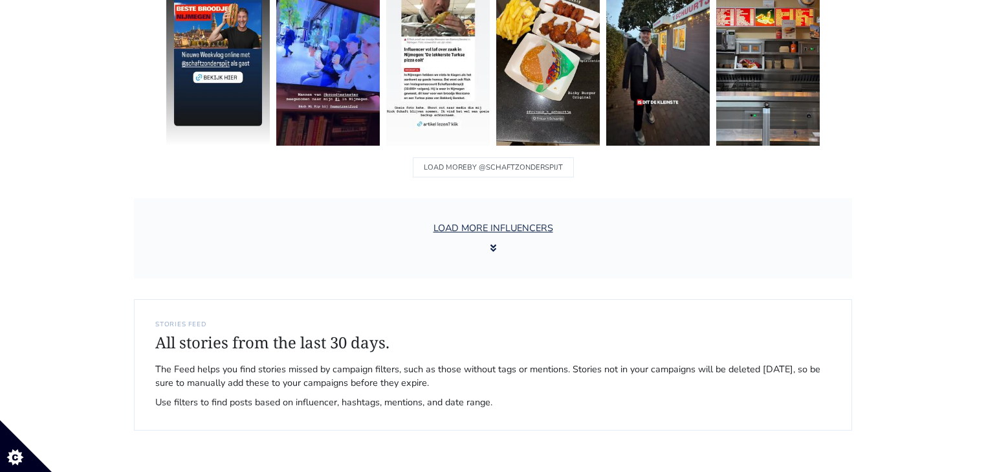
scroll to position [22082, 0]
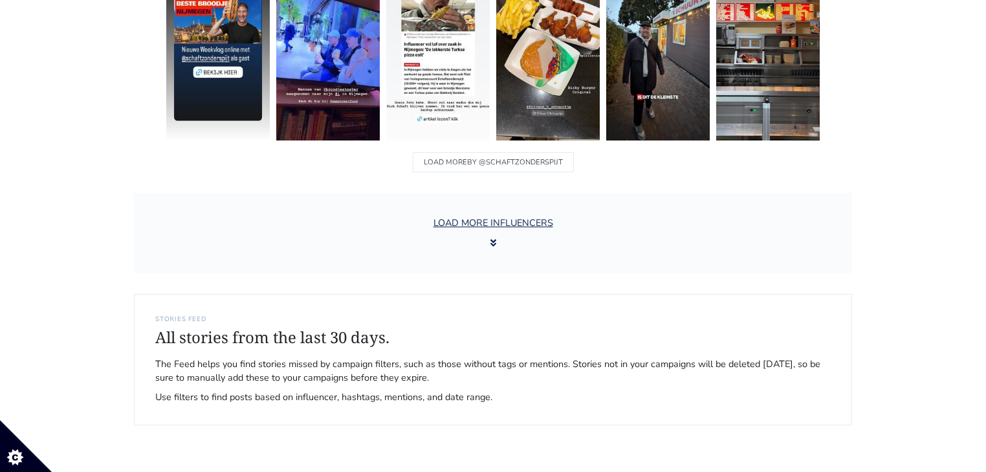
click at [486, 242] on div "LOAD MORE INFLUENCERS" at bounding box center [493, 233] width 718 height 80
click at [470, 217] on button "LOAD MORE INFLUENCERS" at bounding box center [493, 232] width 135 height 49
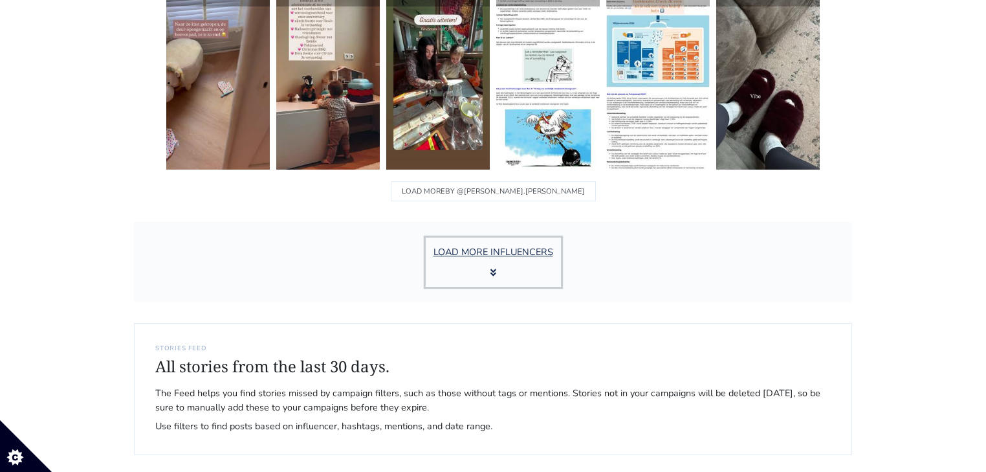
click at [484, 249] on button "LOAD MORE INFLUENCERS" at bounding box center [493, 261] width 135 height 49
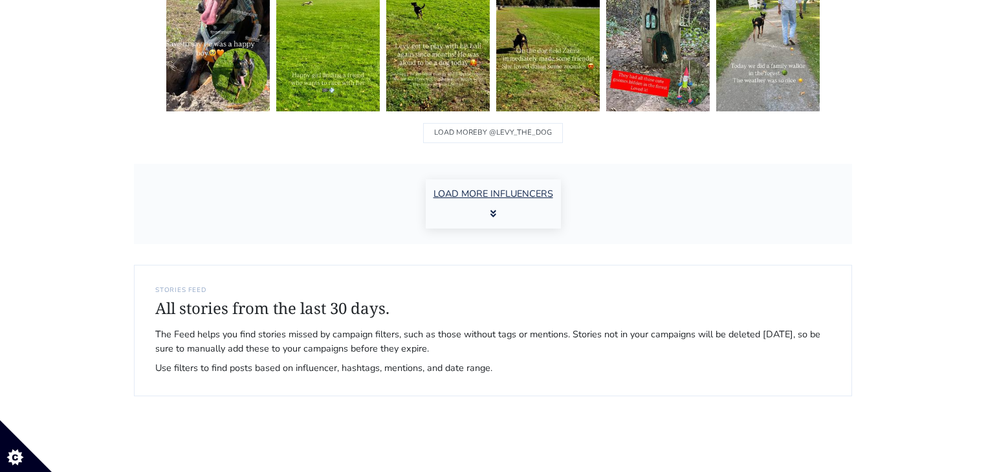
scroll to position [26539, 0]
click at [468, 188] on button "LOAD MORE INFLUENCERS" at bounding box center [493, 203] width 135 height 49
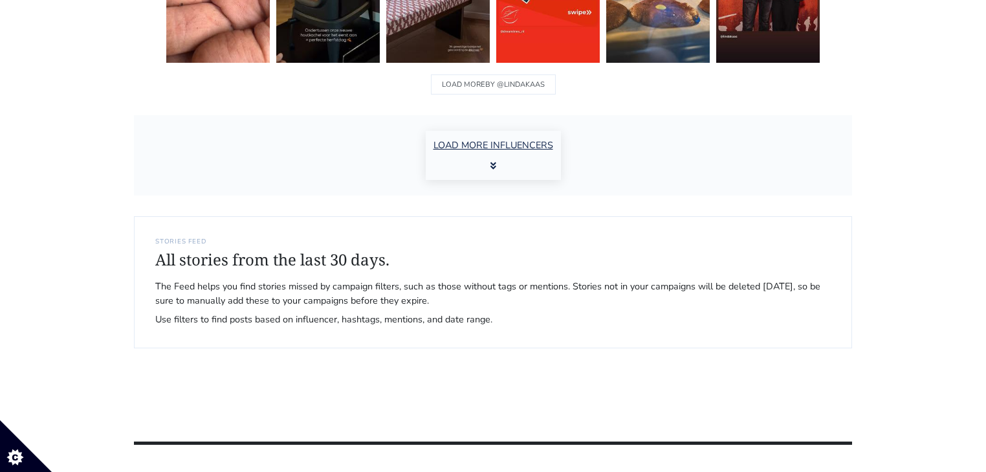
scroll to position [28800, 0]
click at [453, 145] on button "LOAD MORE INFLUENCERS" at bounding box center [493, 155] width 135 height 49
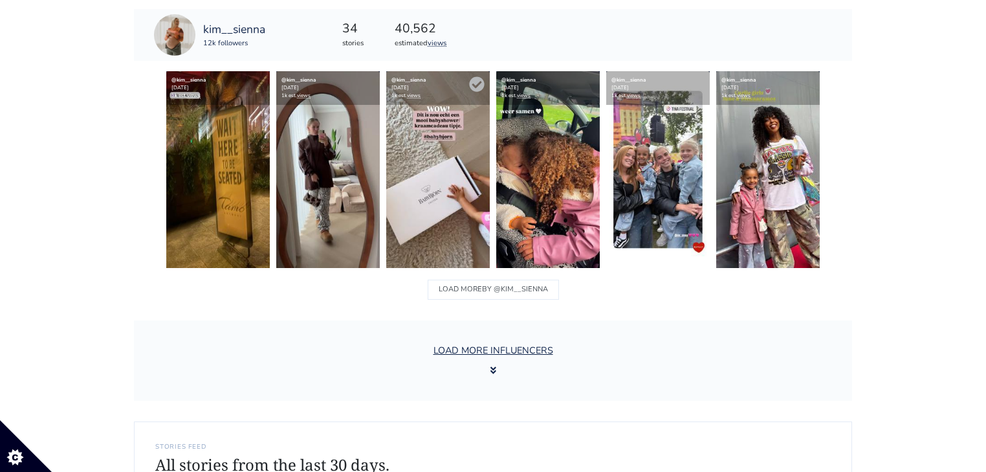
scroll to position [30964, 0]
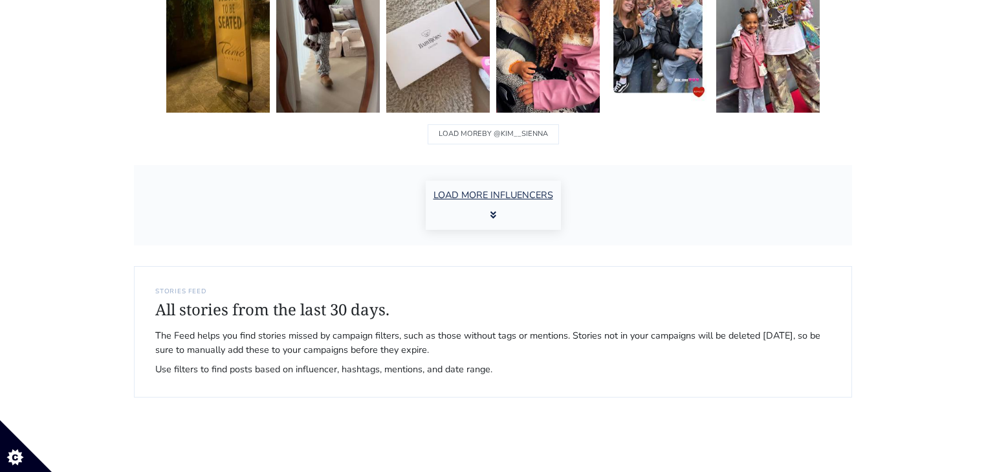
click at [466, 197] on button "LOAD MORE INFLUENCERS" at bounding box center [493, 204] width 135 height 49
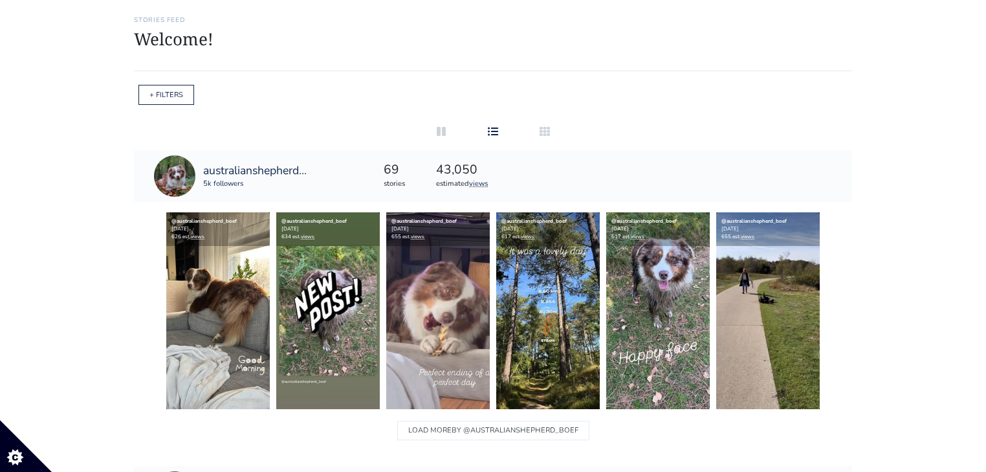
scroll to position [0, 0]
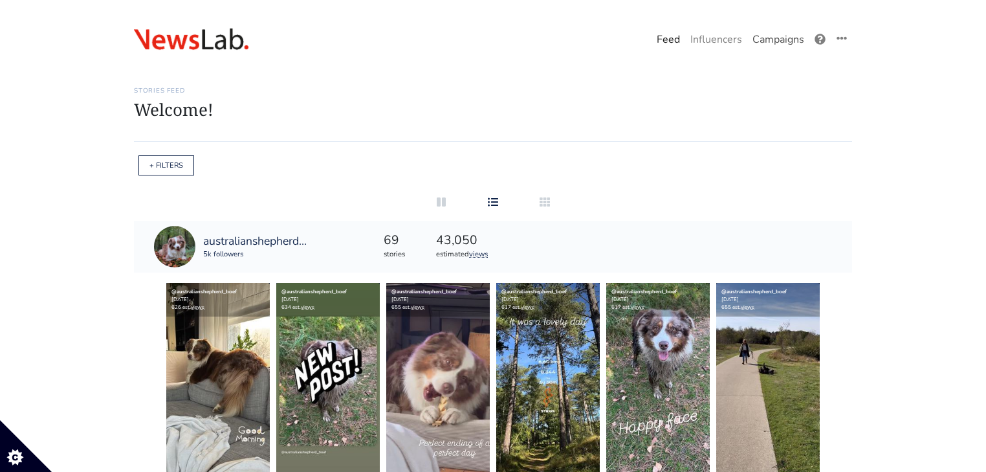
click at [764, 44] on link "Campaigns" at bounding box center [778, 40] width 62 height 26
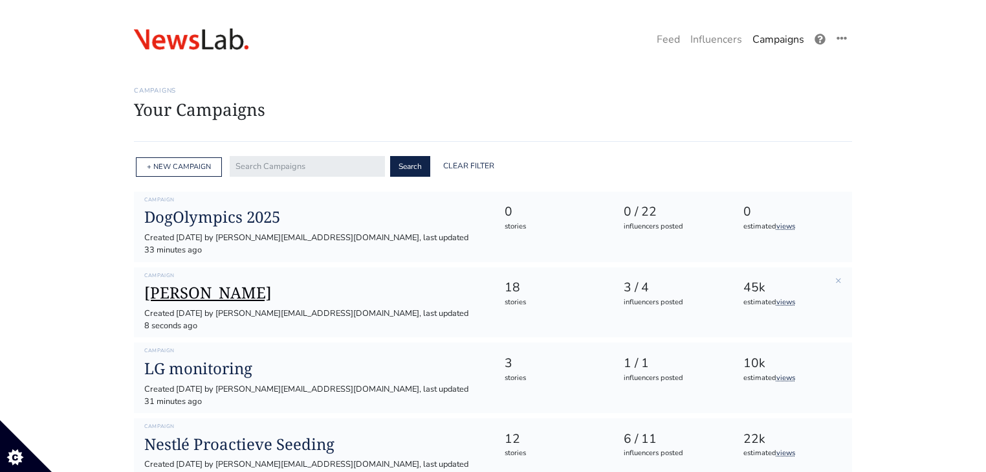
click at [202, 283] on h1 "[PERSON_NAME]" at bounding box center [313, 292] width 339 height 19
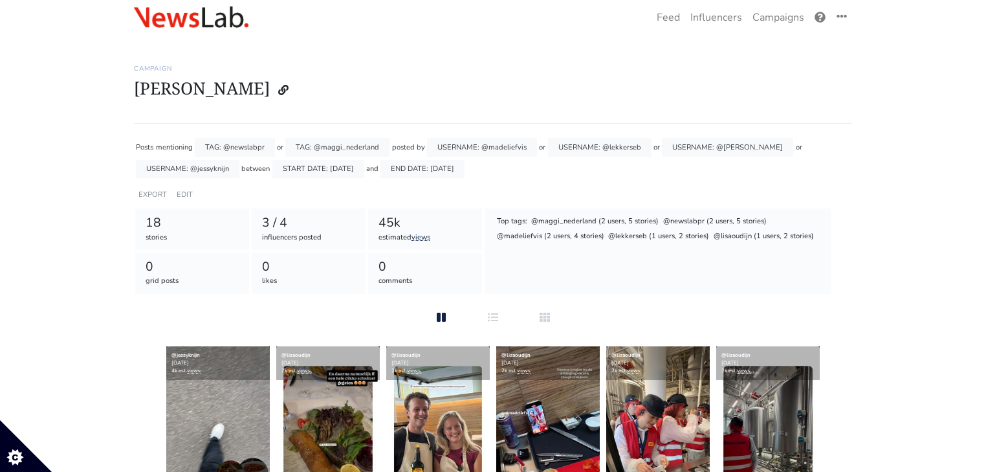
scroll to position [8, 0]
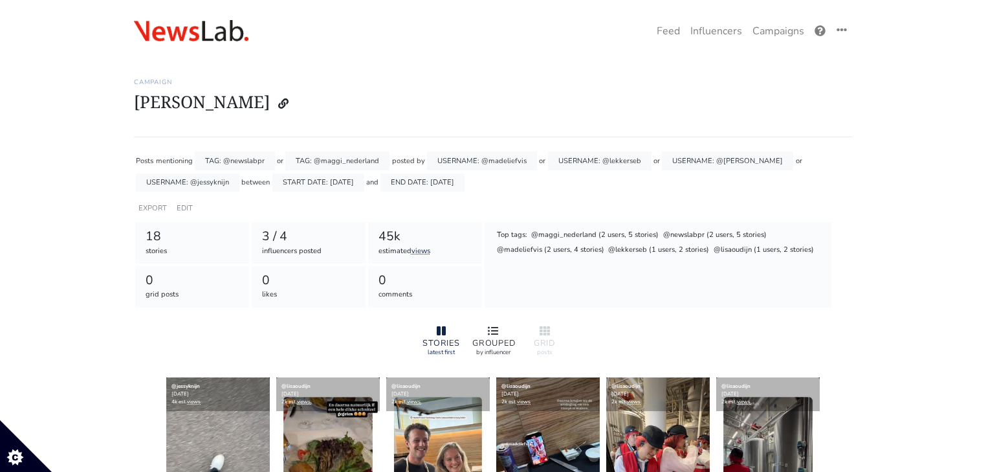
click at [485, 349] on div "by influencer" at bounding box center [492, 351] width 41 height 9
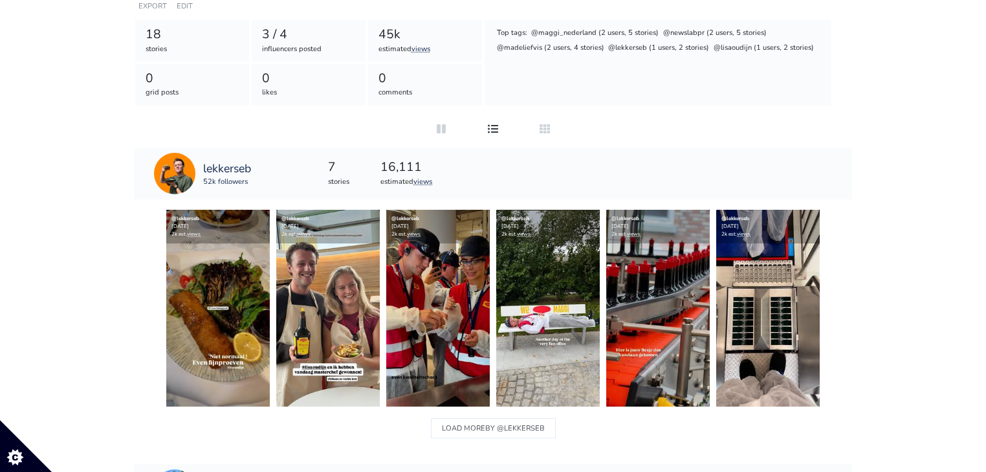
scroll to position [210, 0]
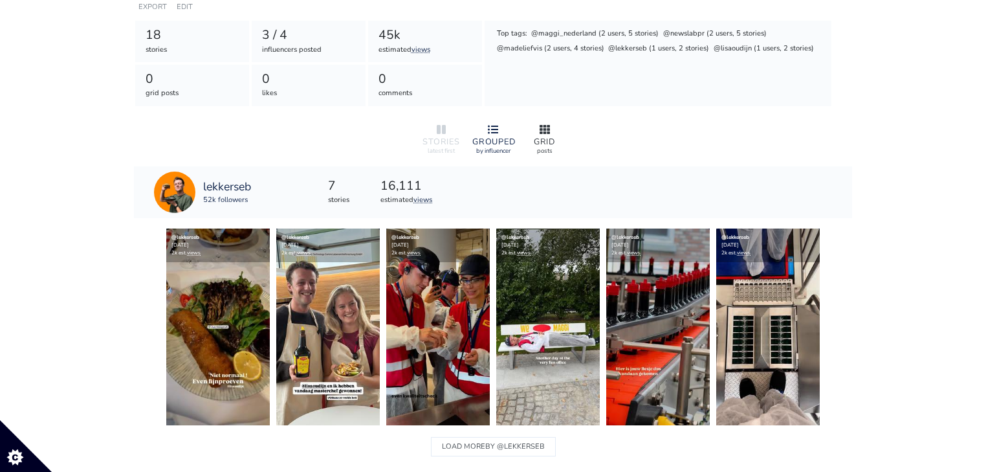
click at [551, 134] on div at bounding box center [544, 130] width 41 height 16
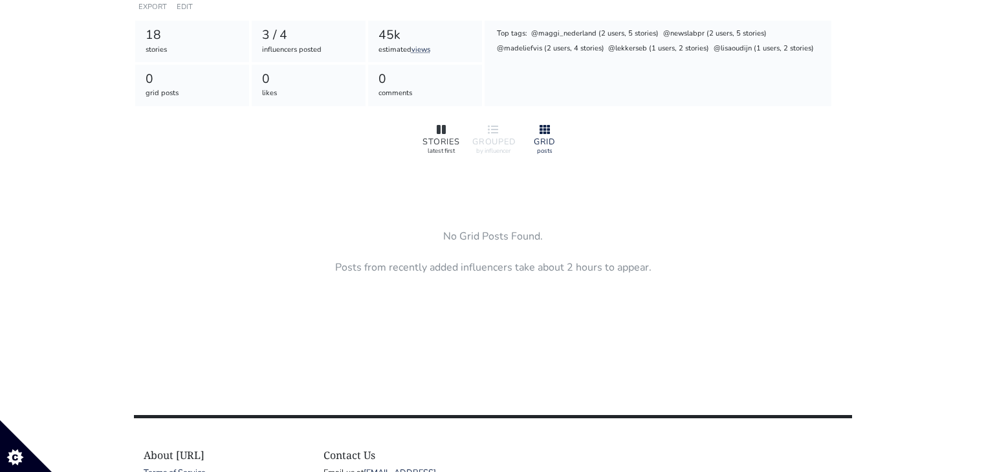
click at [450, 133] on div at bounding box center [440, 130] width 41 height 16
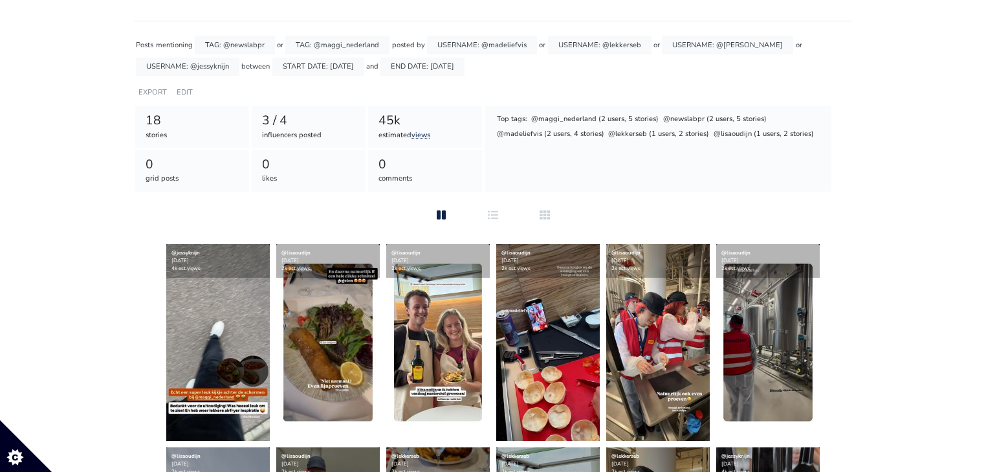
scroll to position [0, 0]
